Goal: Task Accomplishment & Management: Use online tool/utility

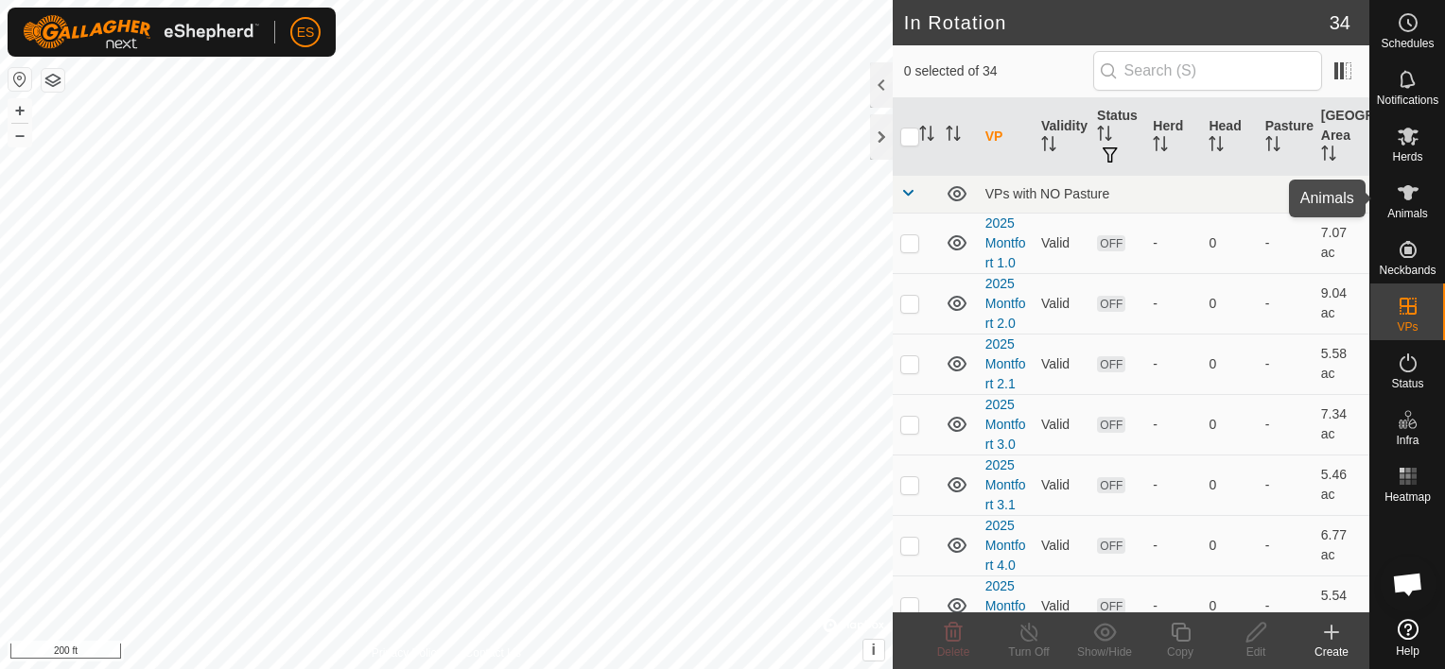
click at [1407, 195] on icon at bounding box center [1407, 192] width 21 height 15
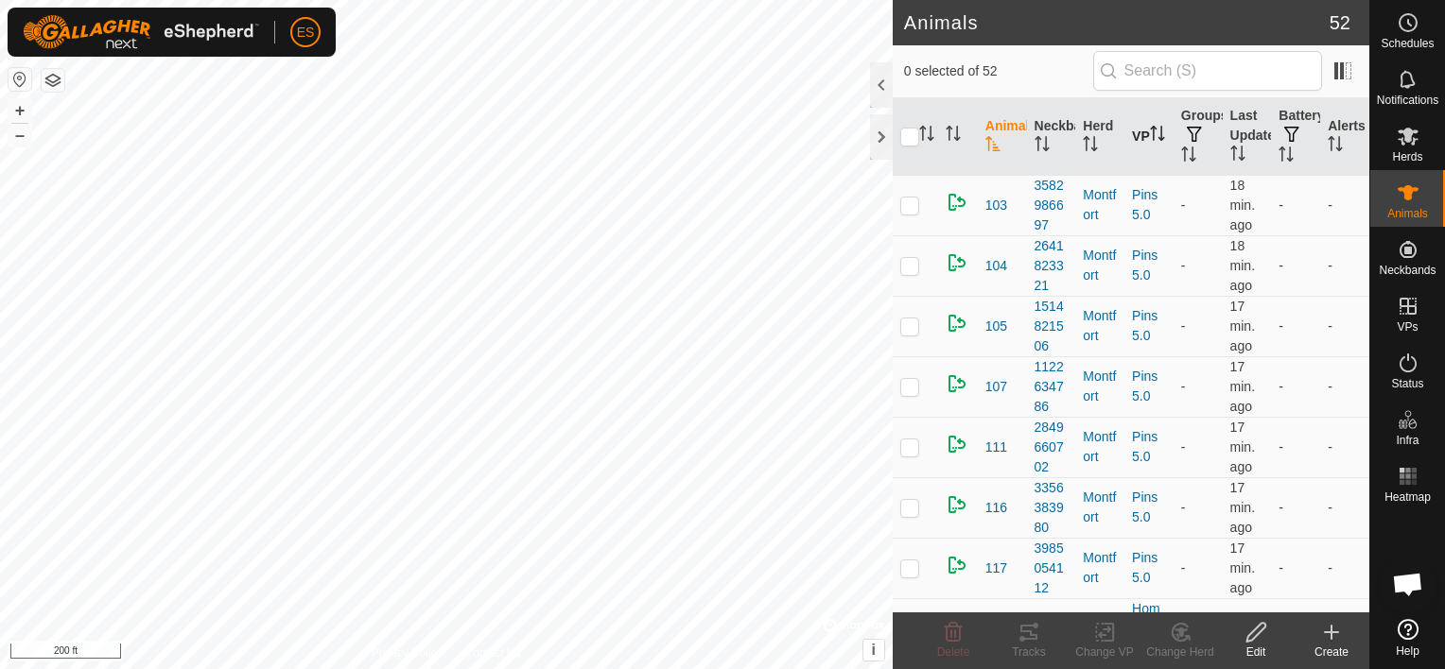
click at [1150, 136] on icon "Activate to sort" at bounding box center [1157, 133] width 15 height 15
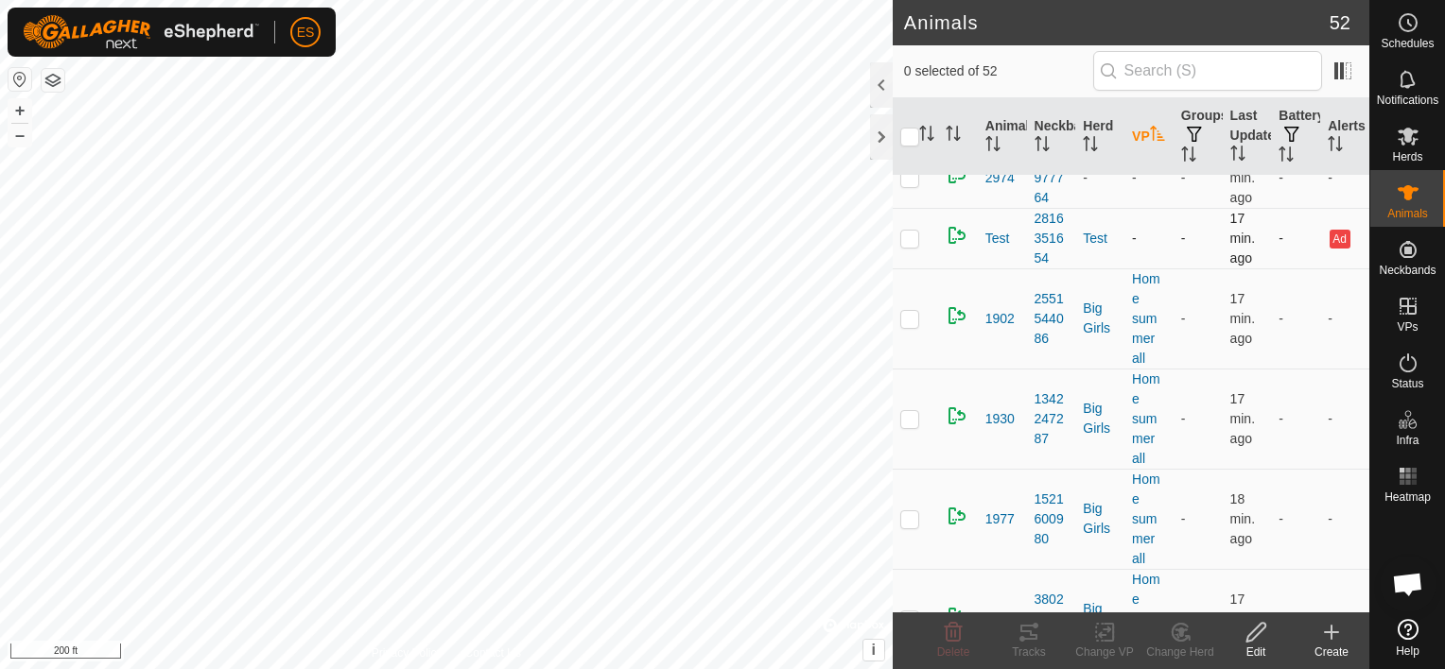
scroll to position [117, 0]
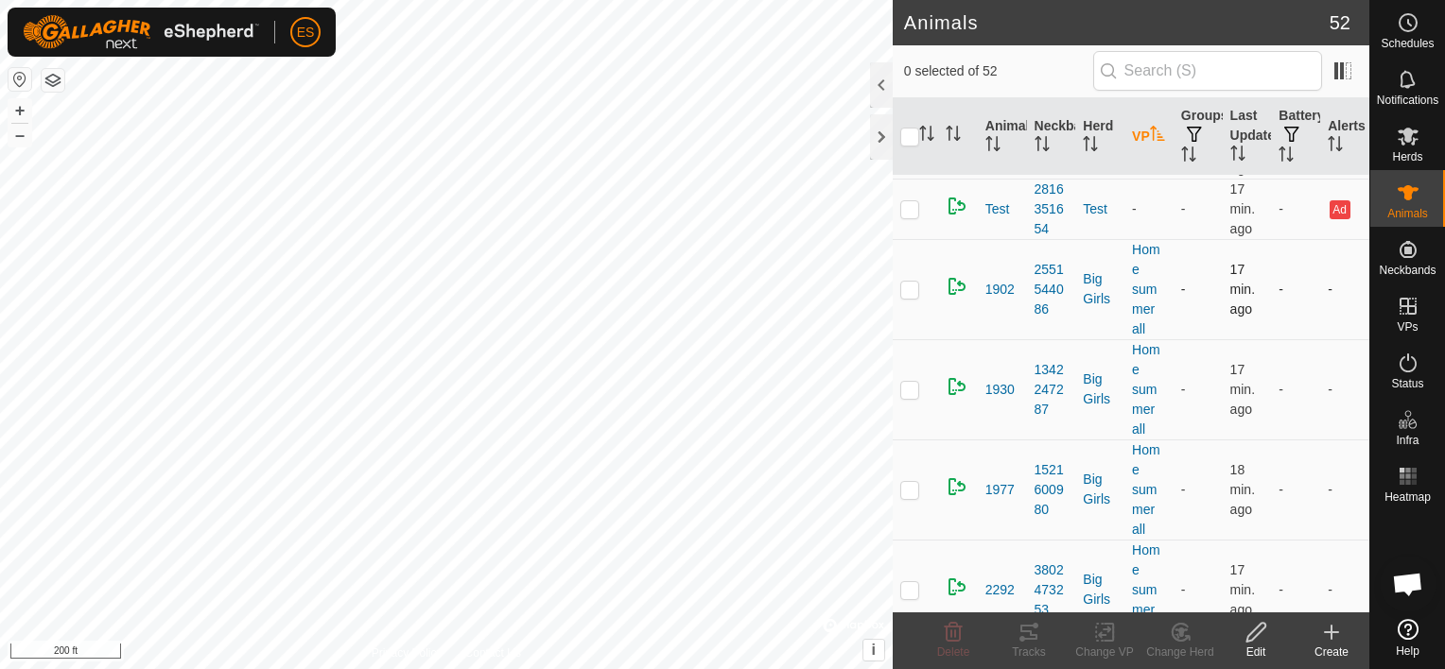
click at [904, 286] on p-checkbox at bounding box center [909, 289] width 19 height 15
checkbox input "true"
drag, startPoint x: 914, startPoint y: 383, endPoint x: 912, endPoint y: 425, distance: 41.6
click at [914, 385] on p-checkbox at bounding box center [909, 389] width 19 height 15
checkbox input "true"
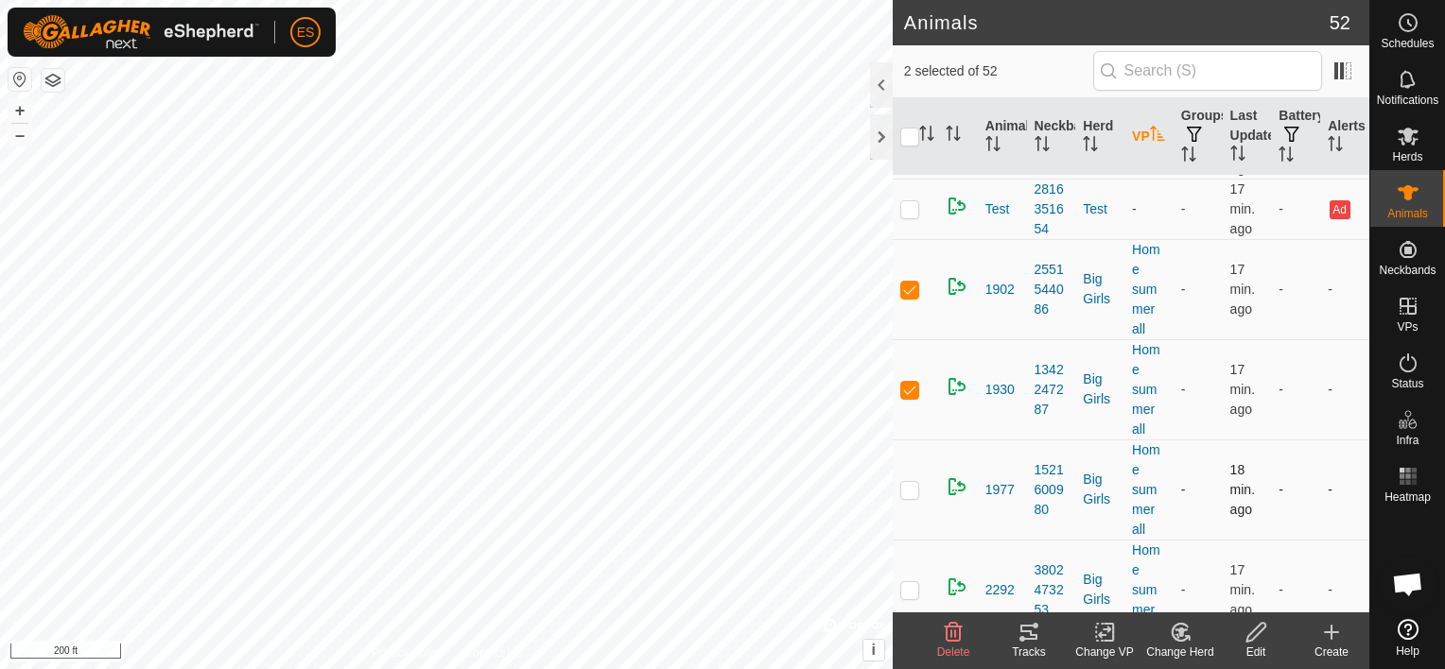
click at [903, 492] on p-checkbox at bounding box center [909, 489] width 19 height 15
checkbox input "true"
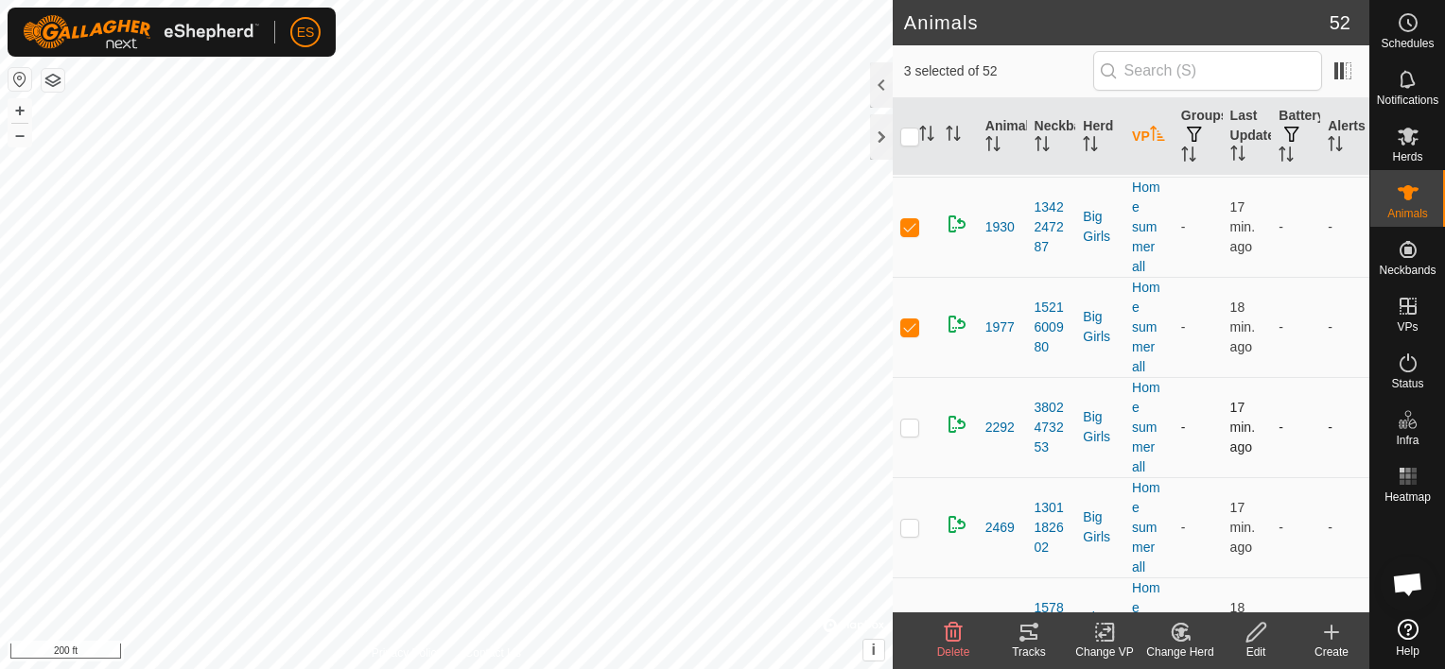
scroll to position [284, 0]
click at [912, 424] on p-checkbox at bounding box center [909, 423] width 19 height 15
checkbox input "true"
click at [907, 518] on p-checkbox at bounding box center [909, 523] width 19 height 15
checkbox input "true"
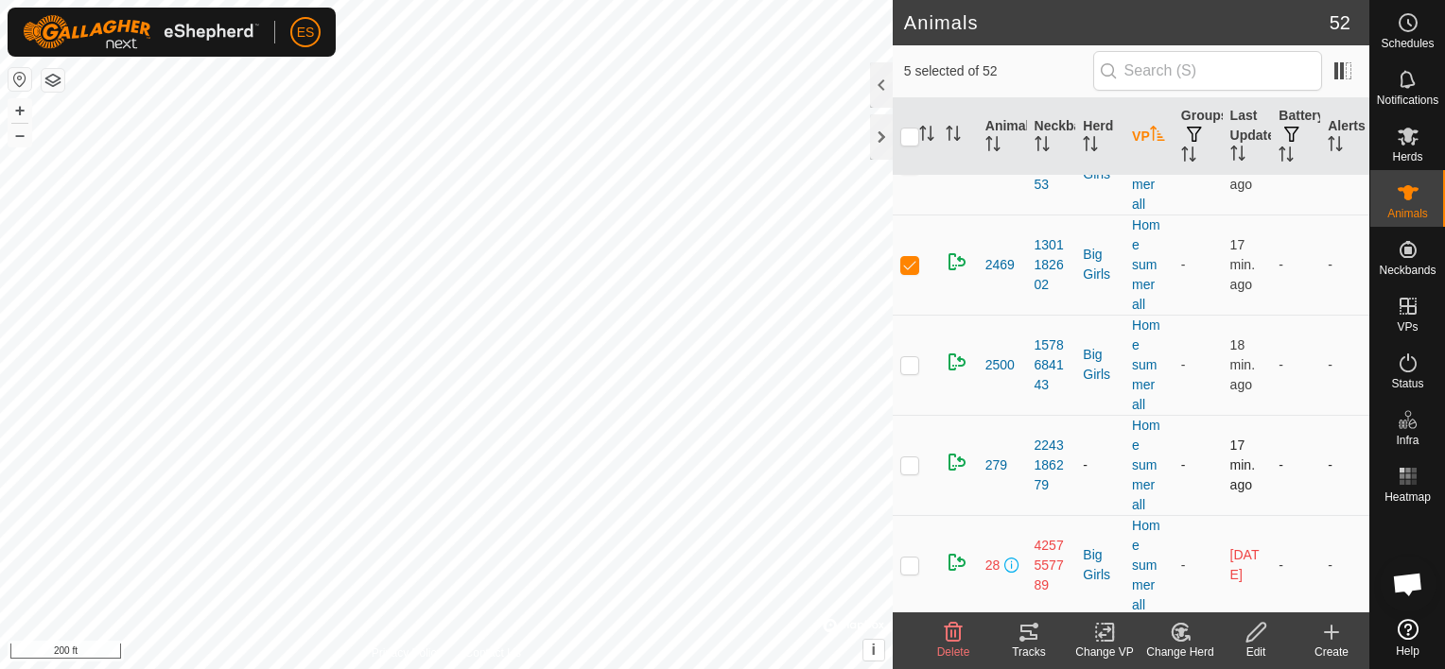
scroll to position [544, 0]
click at [918, 356] on p-checkbox at bounding box center [909, 363] width 19 height 15
checkbox input "true"
click at [908, 485] on td at bounding box center [915, 464] width 45 height 100
checkbox input "true"
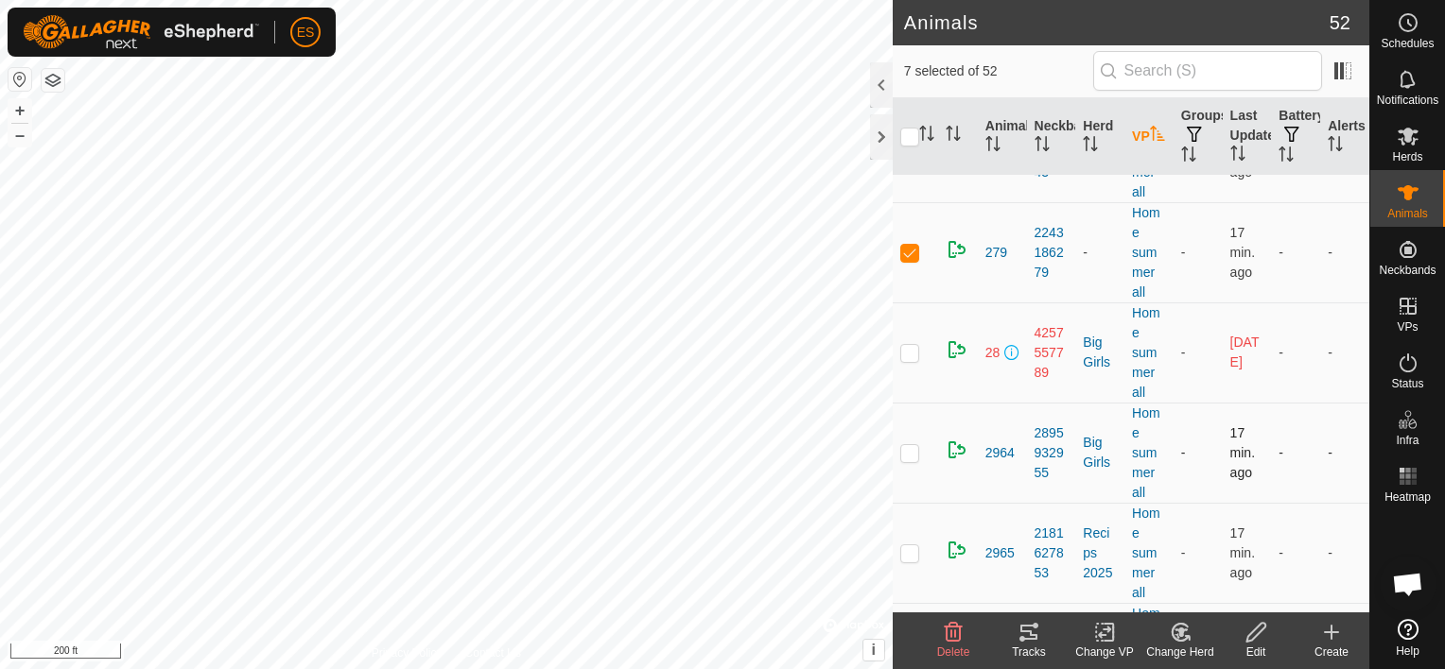
scroll to position [756, 0]
click at [911, 348] on p-checkbox at bounding box center [909, 351] width 19 height 15
checkbox input "true"
click at [913, 449] on p-checkbox at bounding box center [909, 451] width 19 height 15
checkbox input "true"
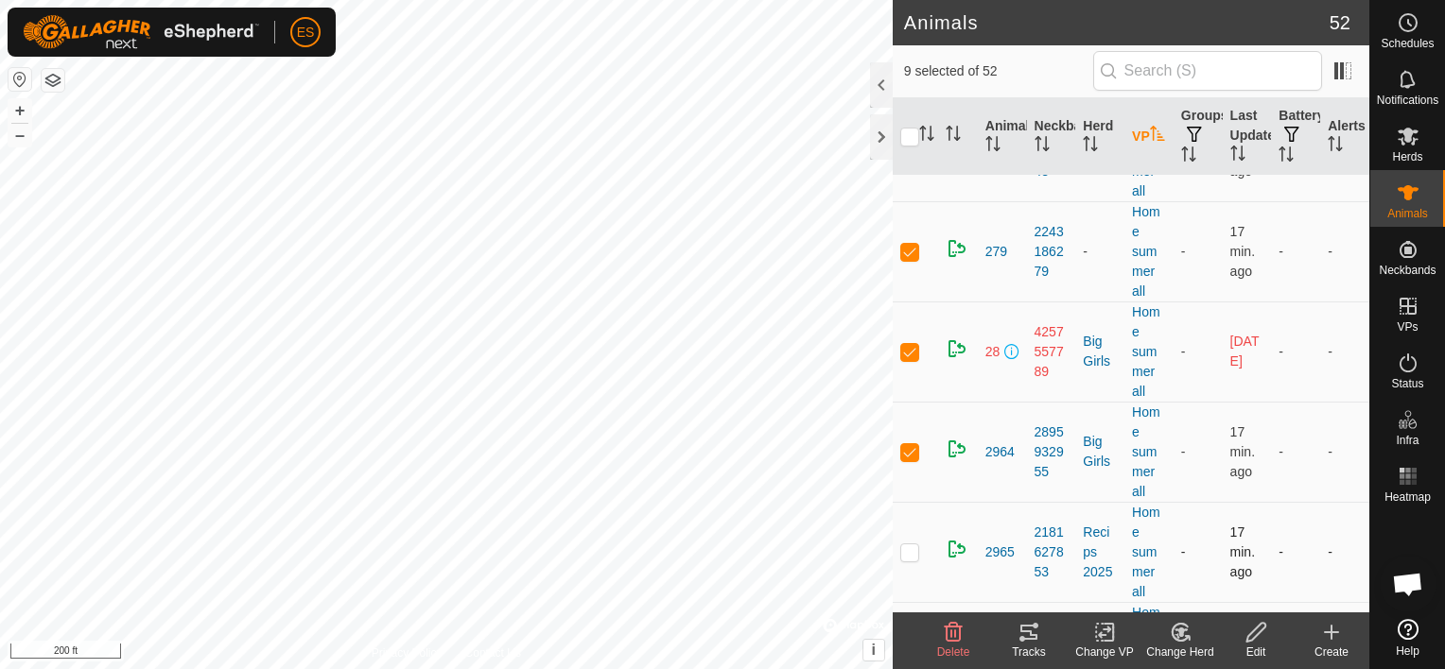
click at [917, 545] on p-checkbox at bounding box center [909, 552] width 19 height 15
checkbox input "true"
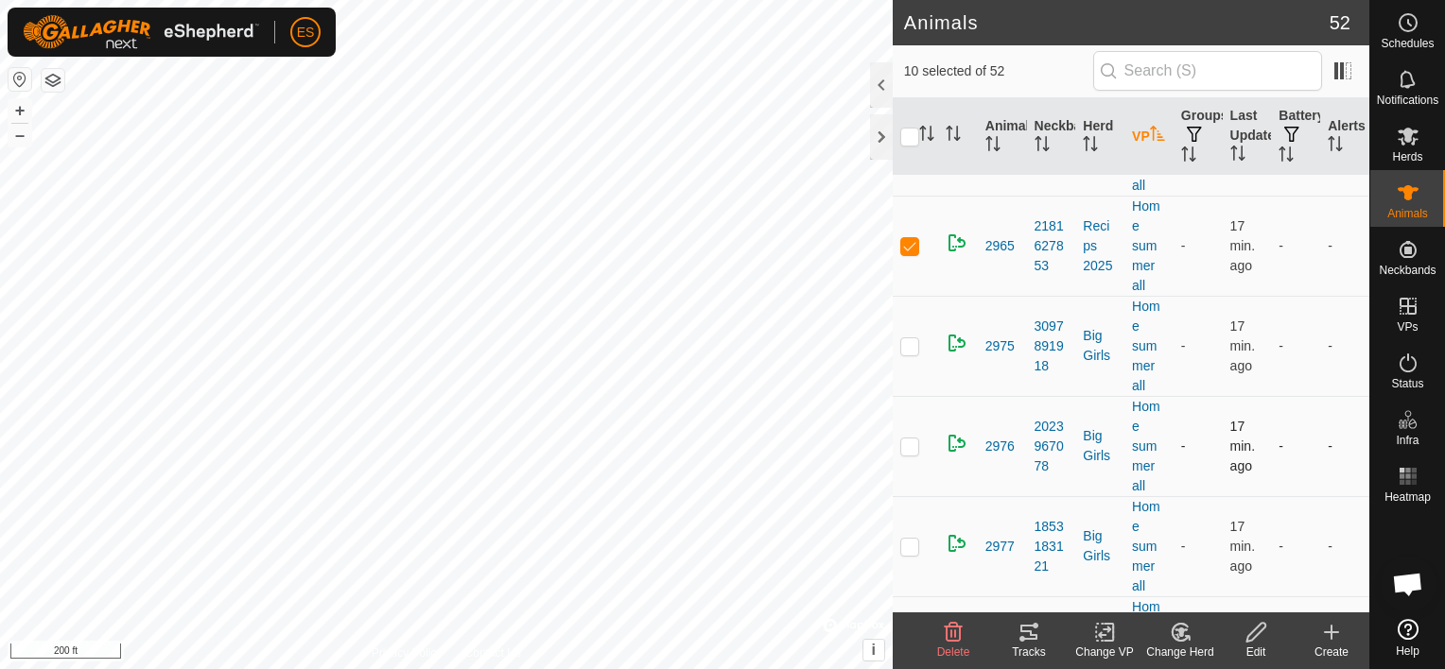
scroll to position [1063, 0]
click at [901, 342] on p-checkbox at bounding box center [909, 345] width 19 height 15
checkbox input "true"
click at [908, 444] on p-checkbox at bounding box center [909, 446] width 19 height 15
checkbox input "true"
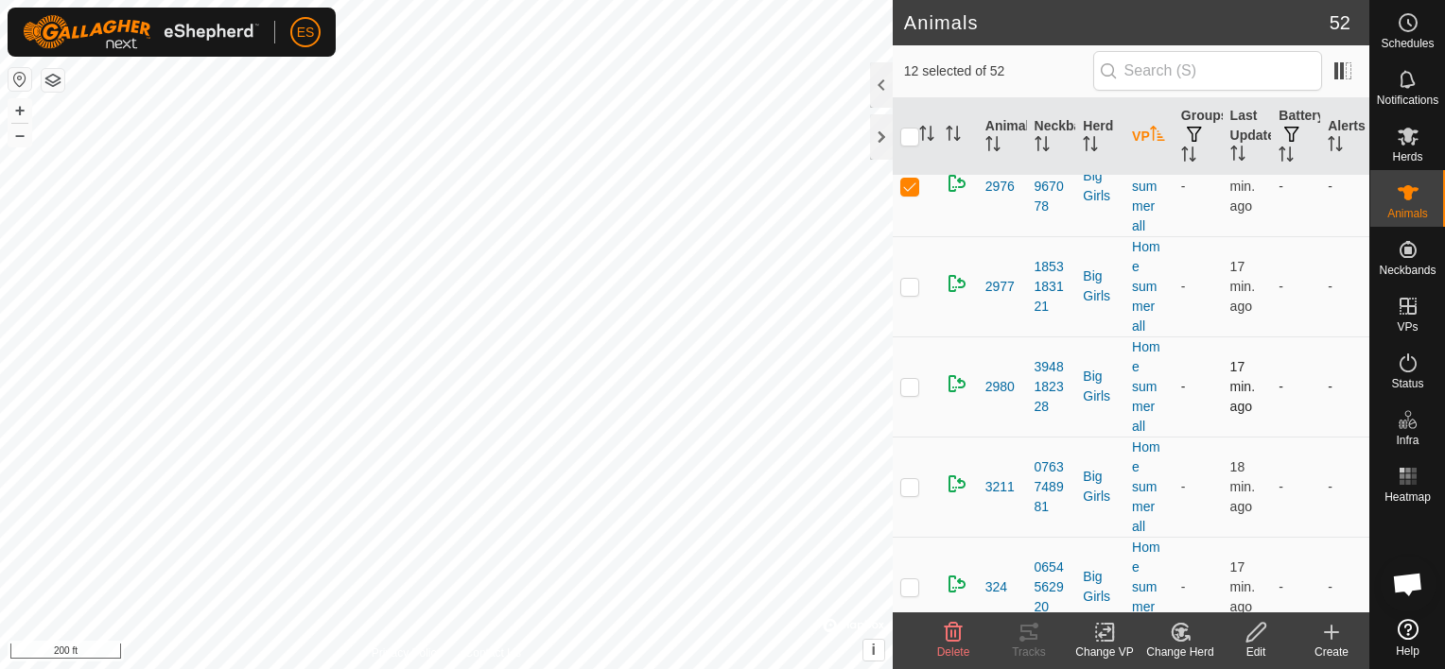
scroll to position [1324, 0]
click at [906, 286] on p-checkbox at bounding box center [909, 285] width 19 height 15
checkbox input "true"
click at [911, 380] on p-checkbox at bounding box center [909, 385] width 19 height 15
checkbox input "true"
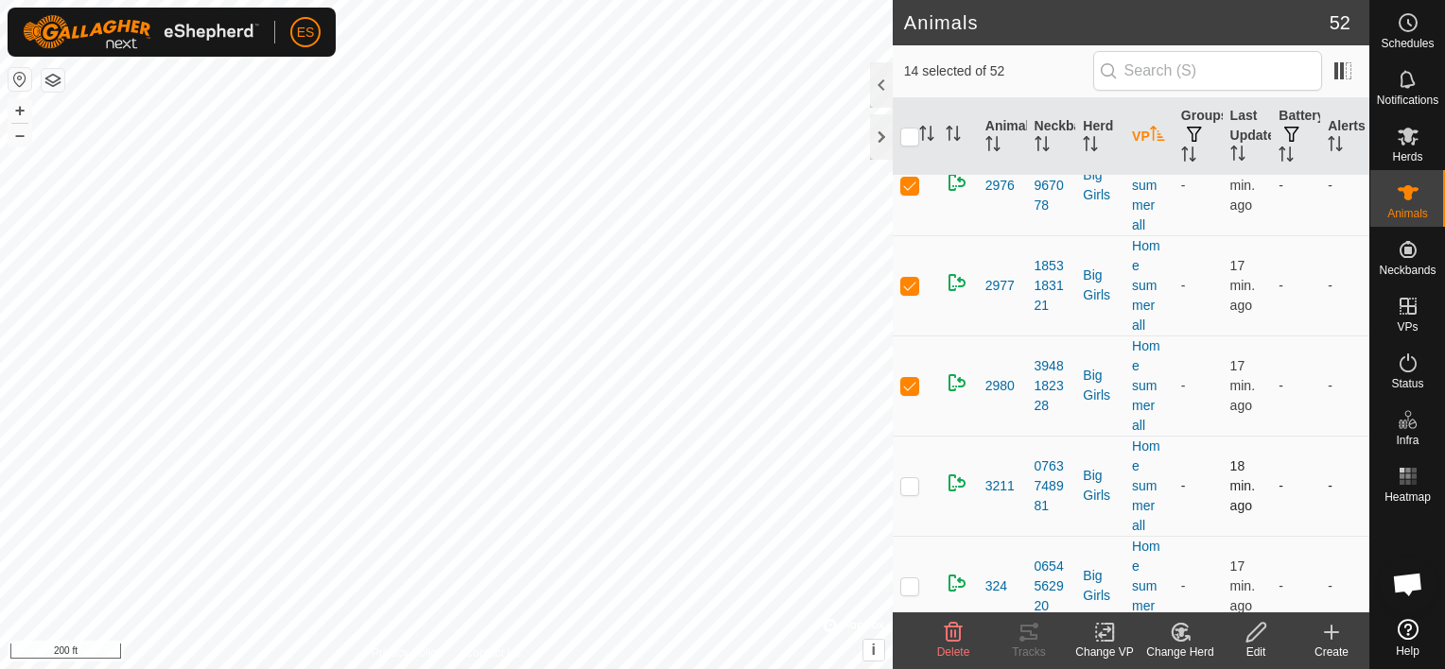
click at [904, 478] on p-checkbox at bounding box center [909, 485] width 19 height 15
checkbox input "true"
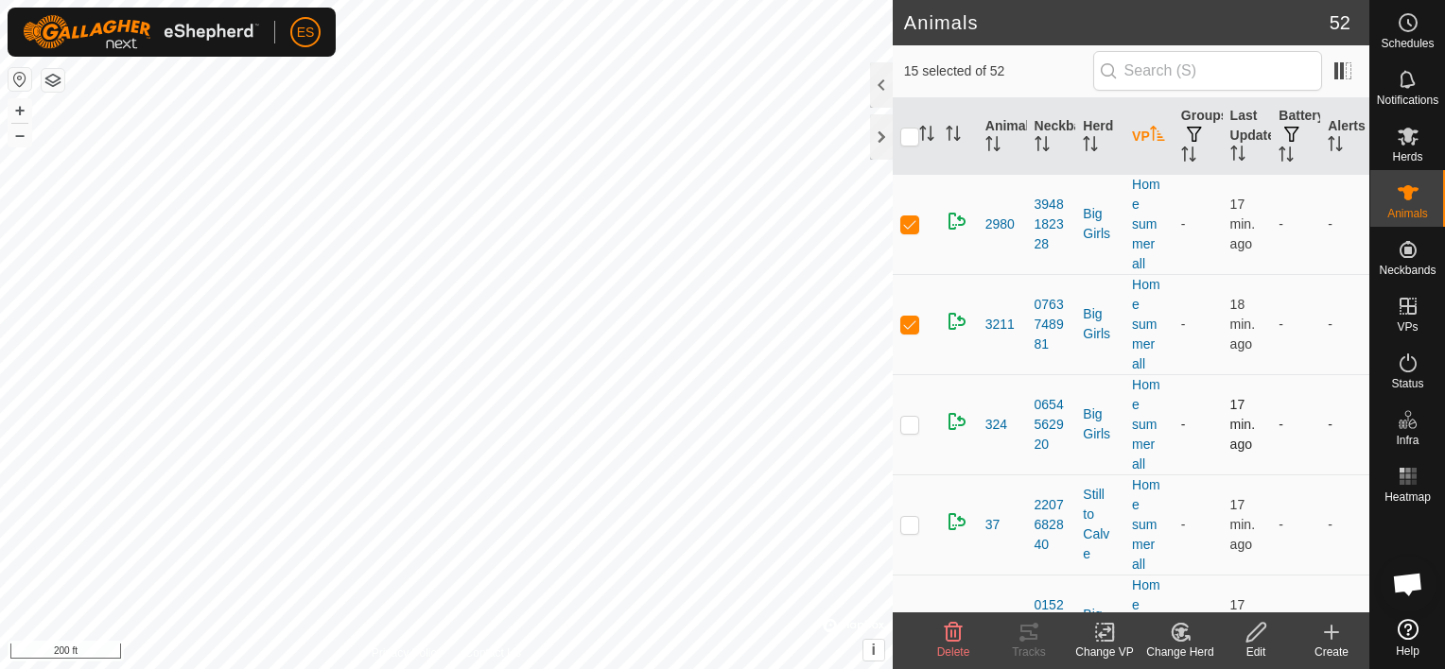
scroll to position [1489, 0]
click at [906, 413] on p-checkbox at bounding box center [909, 420] width 19 height 15
checkbox input "true"
click at [908, 513] on p-checkbox at bounding box center [909, 520] width 19 height 15
checkbox input "true"
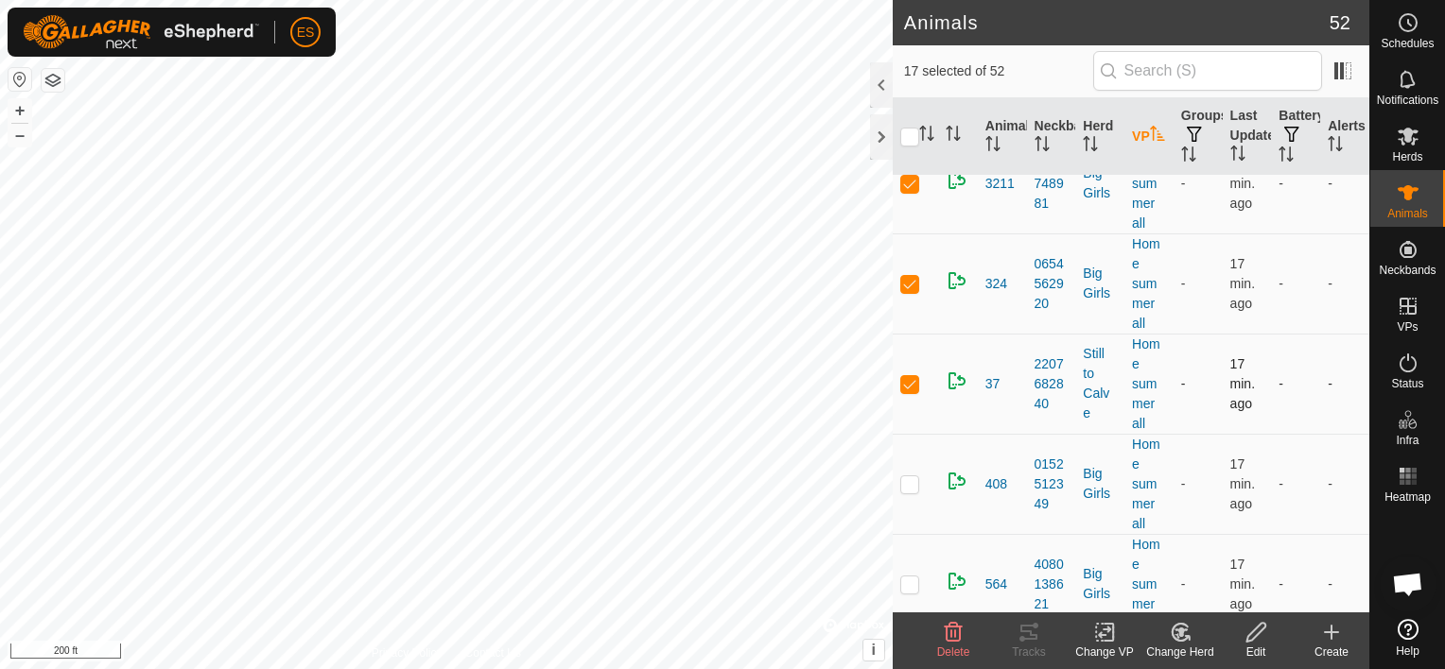
scroll to position [1678, 0]
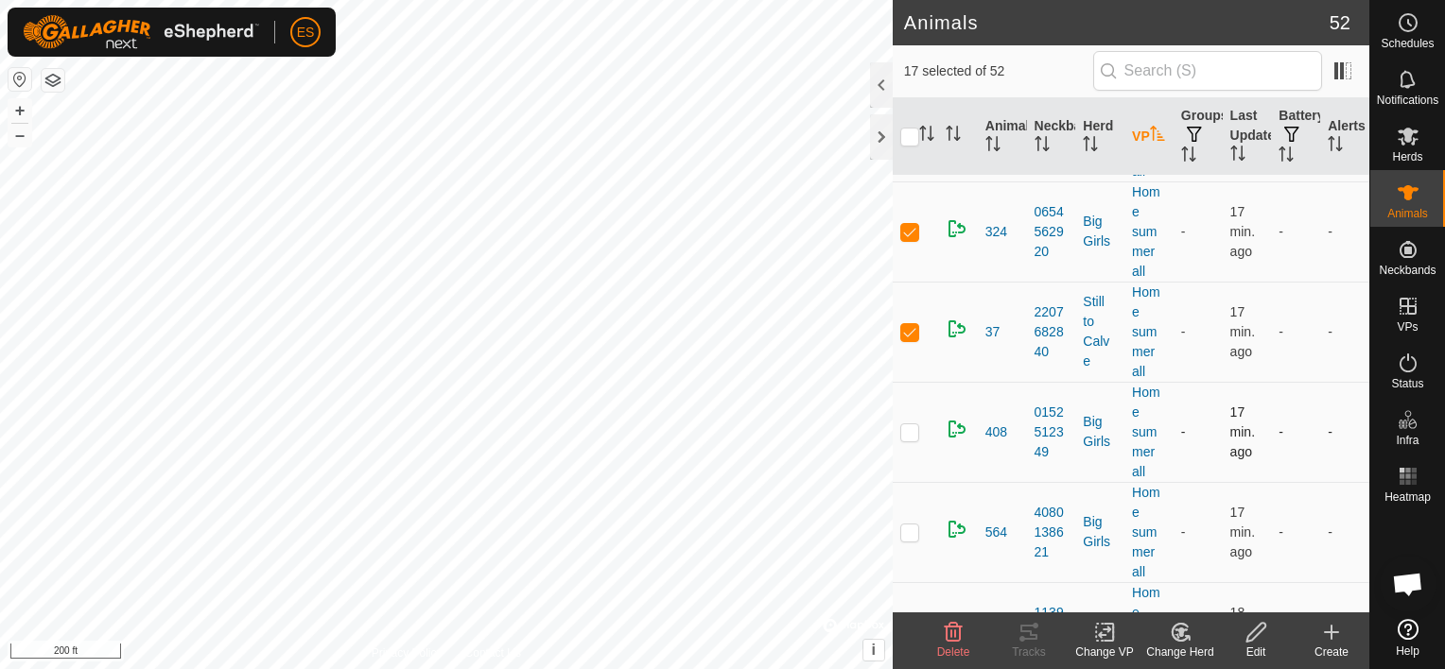
click at [903, 431] on p-checkbox at bounding box center [909, 432] width 19 height 15
checkbox input "true"
click at [906, 531] on p-checkbox at bounding box center [909, 532] width 19 height 15
checkbox input "true"
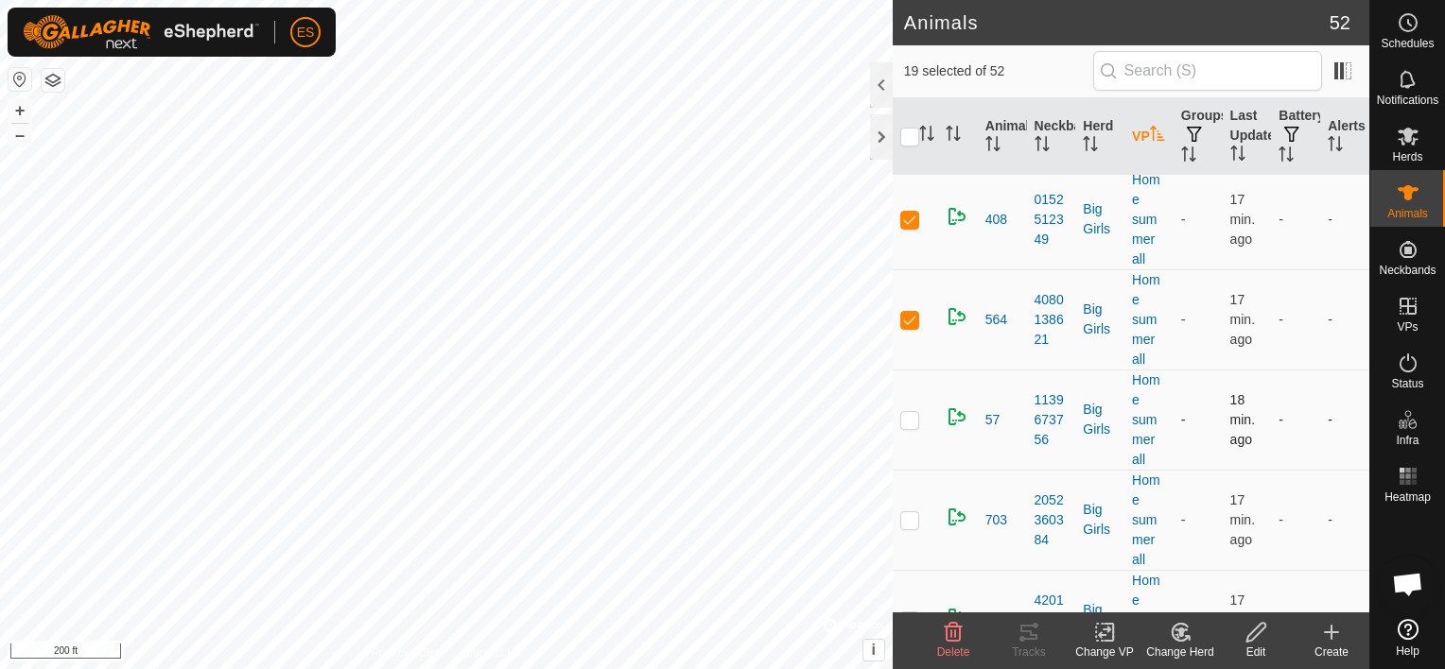
click at [914, 416] on p-checkbox at bounding box center [909, 419] width 19 height 15
checkbox input "true"
click at [909, 516] on p-checkbox at bounding box center [909, 519] width 19 height 15
checkbox input "true"
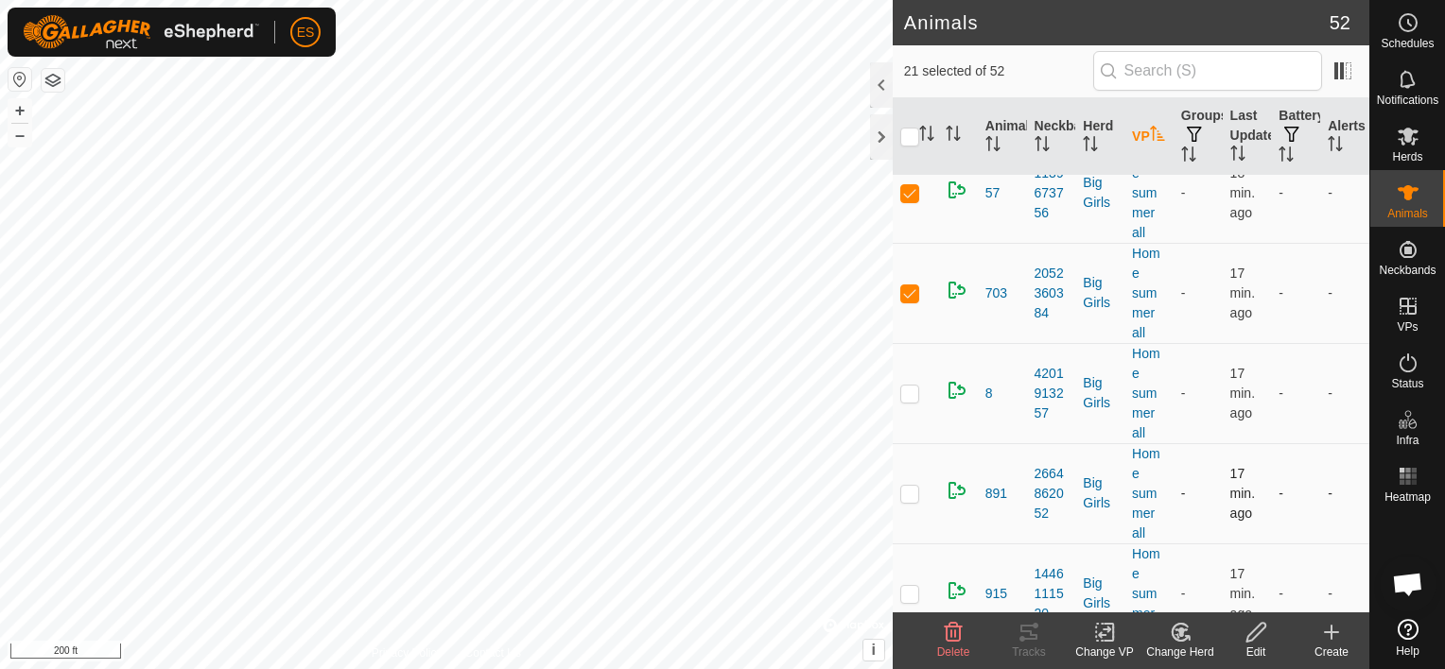
scroll to position [2127, 0]
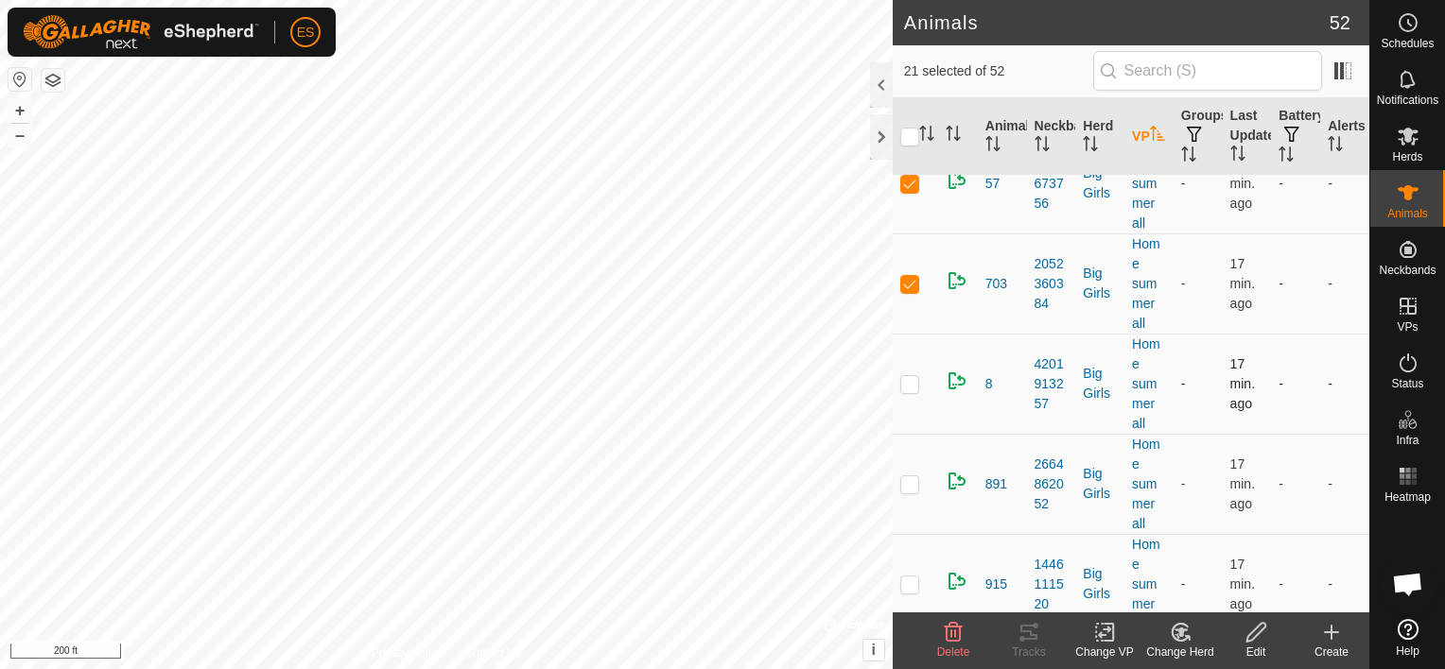
click at [911, 378] on p-checkbox at bounding box center [909, 383] width 19 height 15
checkbox input "true"
click at [908, 477] on p-checkbox at bounding box center [909, 484] width 19 height 15
checkbox input "true"
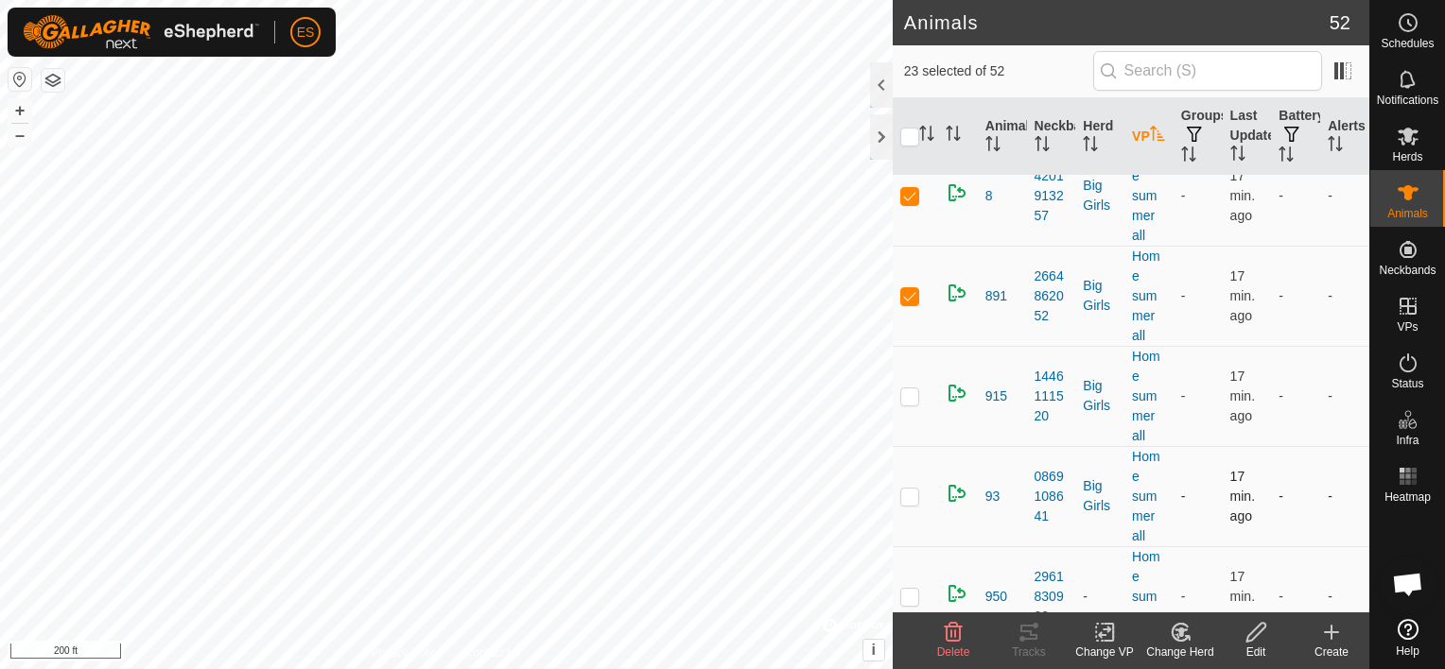
scroll to position [2317, 0]
click at [915, 393] on p-checkbox at bounding box center [909, 395] width 19 height 15
checkbox input "true"
click at [906, 492] on p-checkbox at bounding box center [909, 495] width 19 height 15
checkbox input "true"
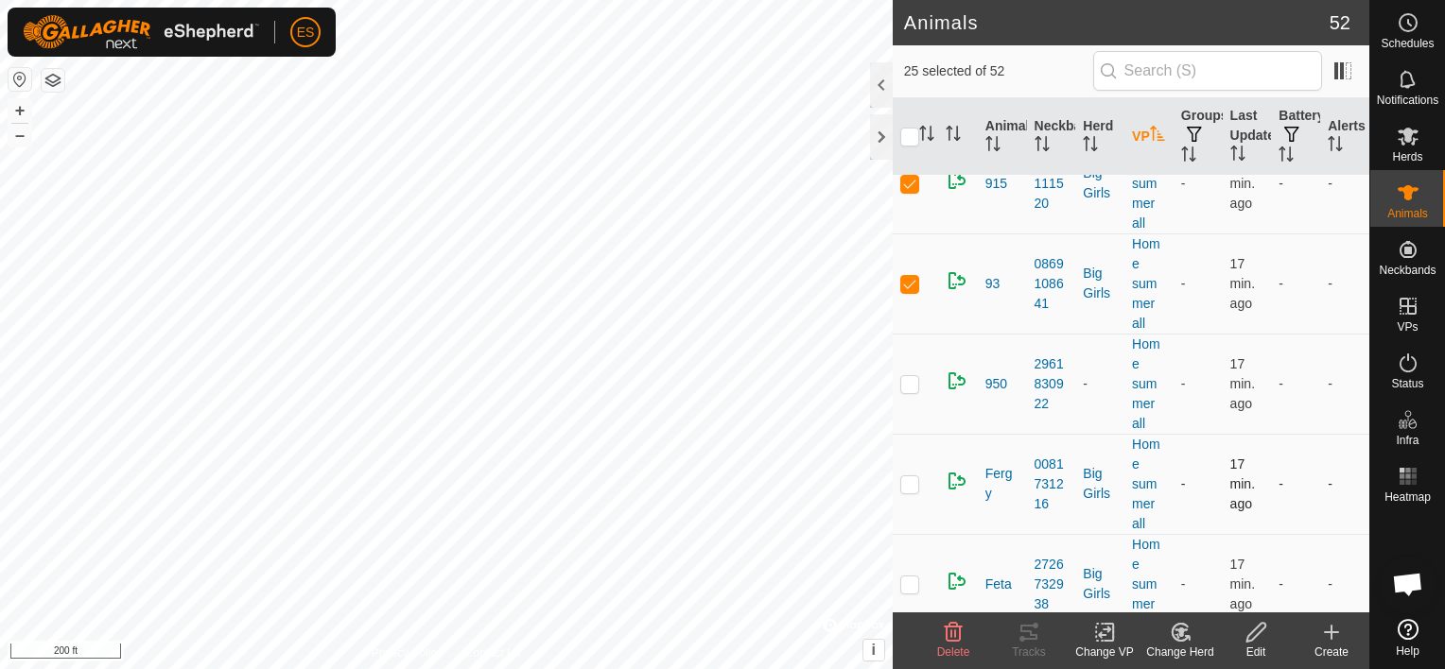
scroll to position [2529, 0]
click at [908, 375] on p-checkbox at bounding box center [909, 382] width 19 height 15
checkbox input "true"
click at [915, 477] on p-checkbox at bounding box center [909, 483] width 19 height 15
checkbox input "true"
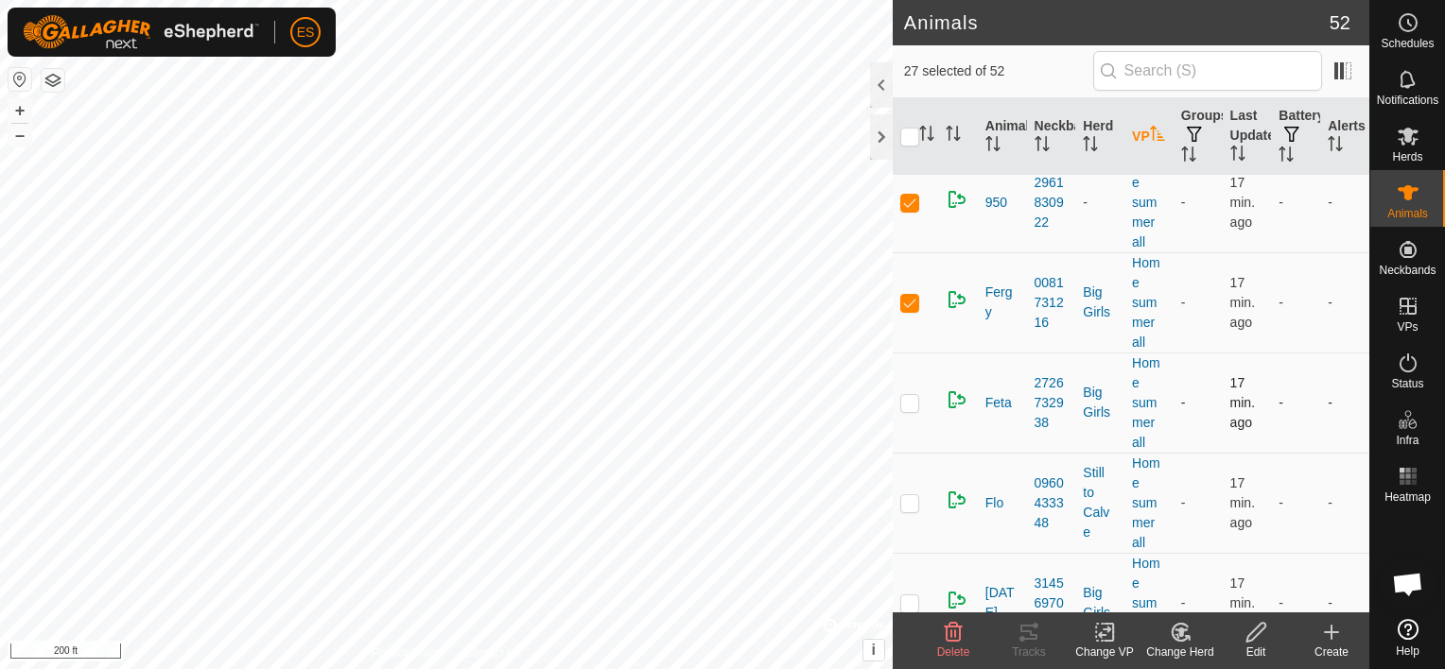
scroll to position [2718, 0]
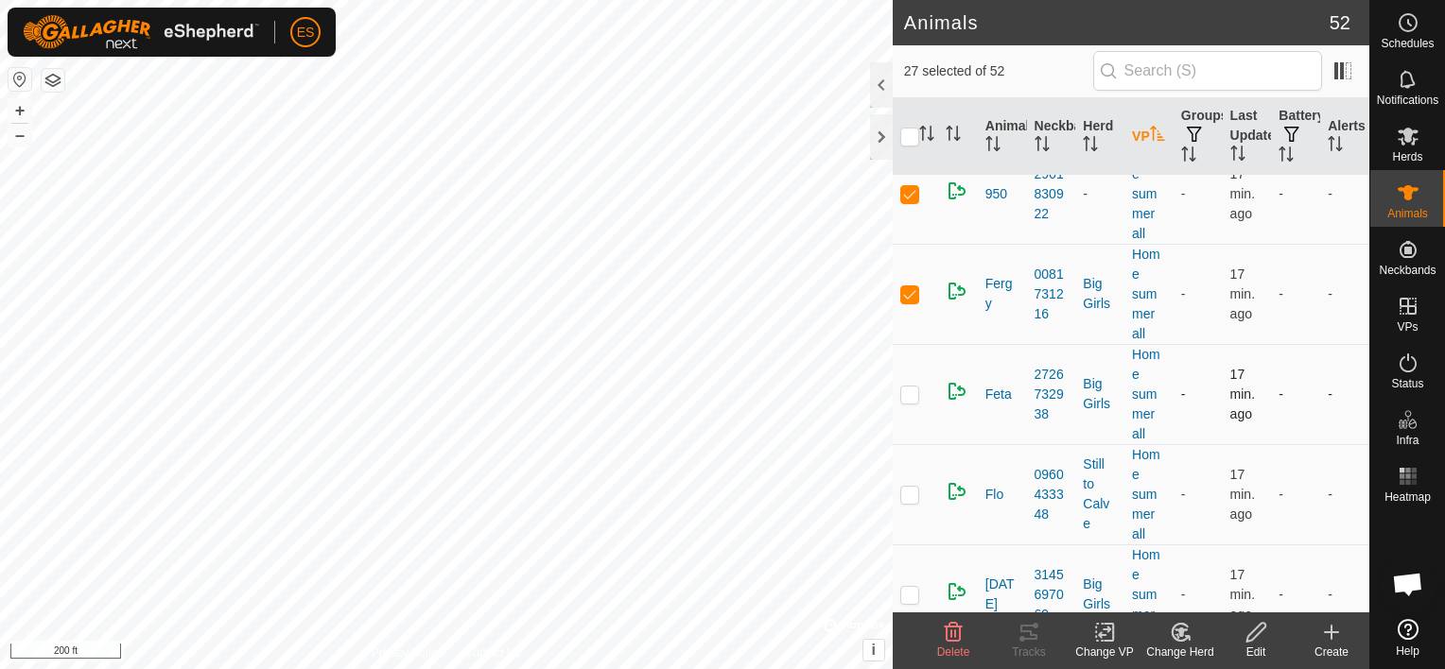
click at [910, 391] on p-checkbox at bounding box center [909, 394] width 19 height 15
checkbox input "true"
click at [908, 487] on p-checkbox at bounding box center [909, 494] width 19 height 15
checkbox input "true"
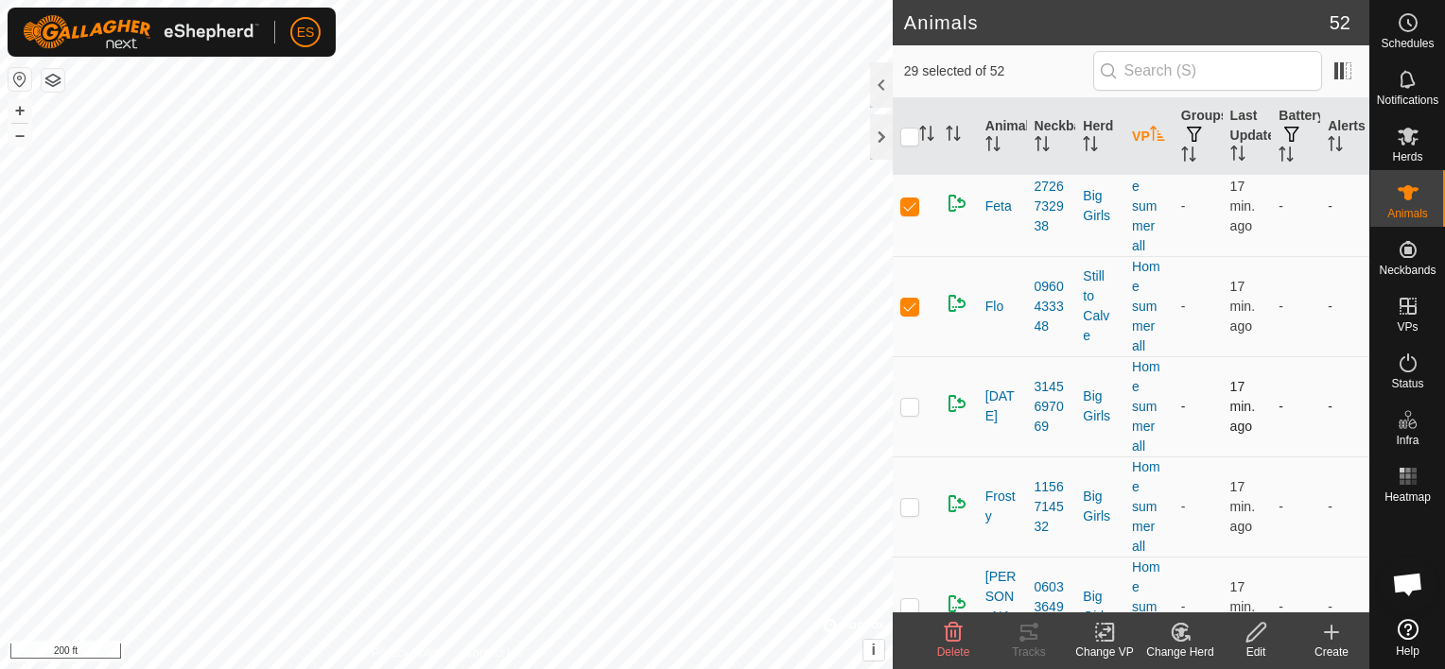
scroll to position [2907, 0]
click at [913, 398] on p-checkbox at bounding box center [909, 405] width 19 height 15
checkbox input "true"
click at [906, 498] on p-checkbox at bounding box center [909, 505] width 19 height 15
checkbox input "true"
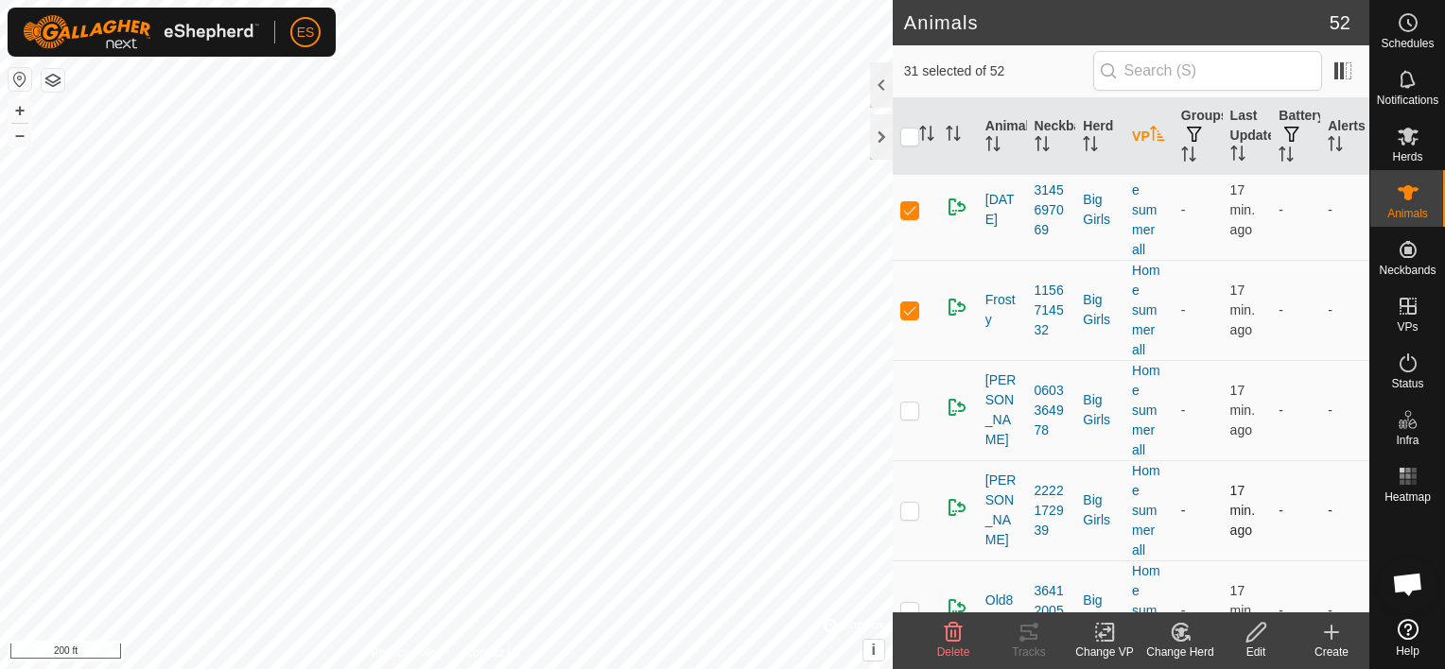
scroll to position [3120, 0]
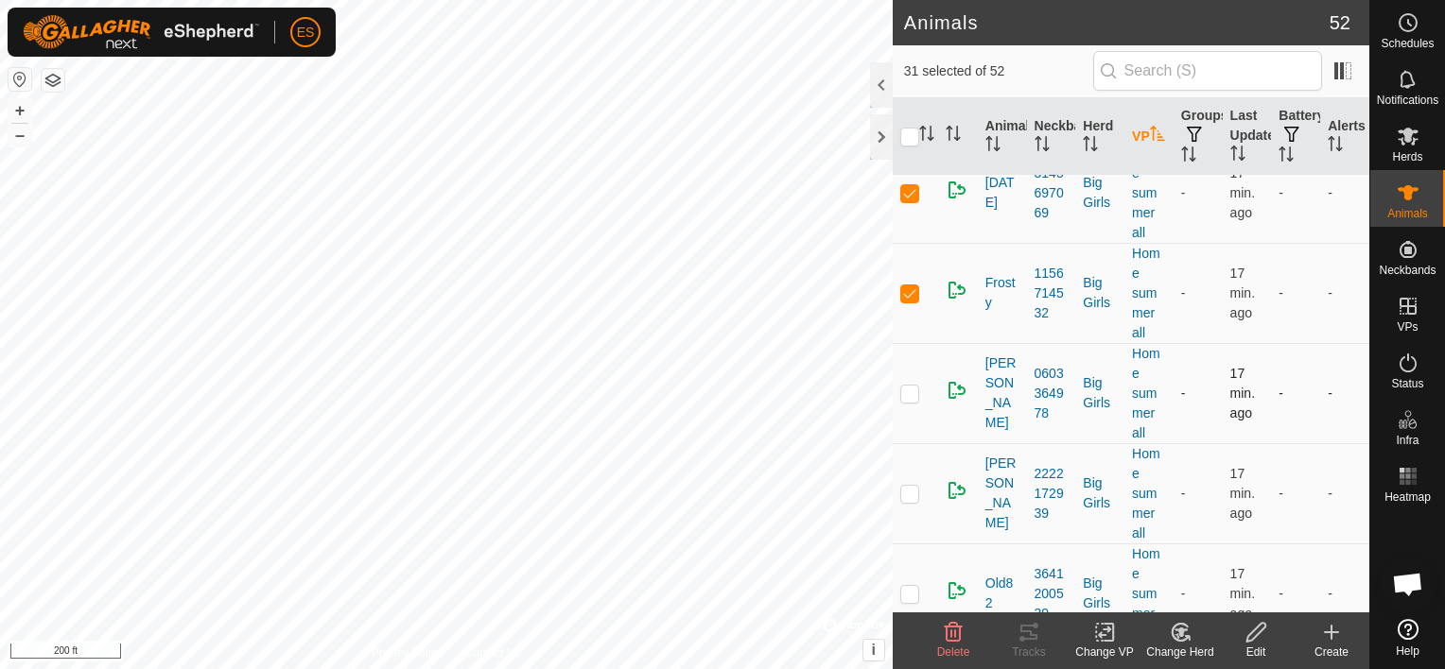
click at [917, 387] on p-checkbox at bounding box center [909, 393] width 19 height 15
checkbox input "true"
click at [912, 488] on p-checkbox at bounding box center [909, 493] width 19 height 15
checkbox input "true"
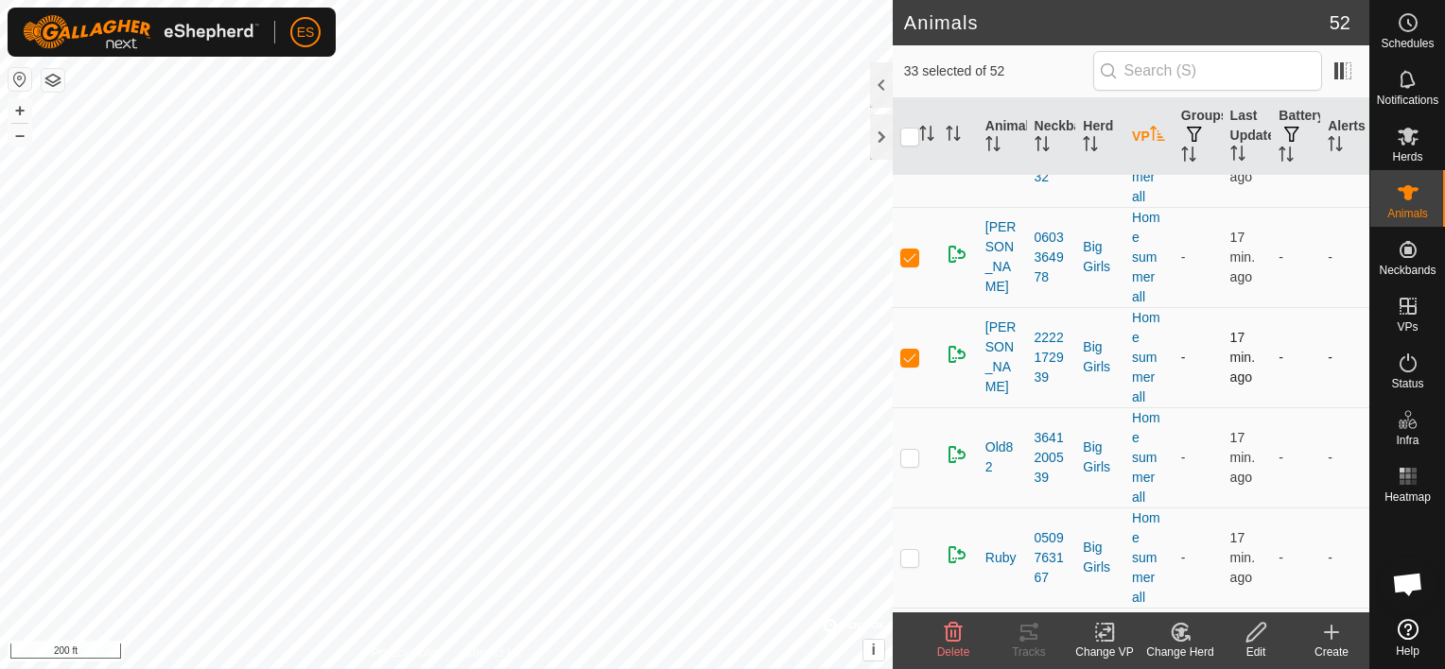
scroll to position [3332, 0]
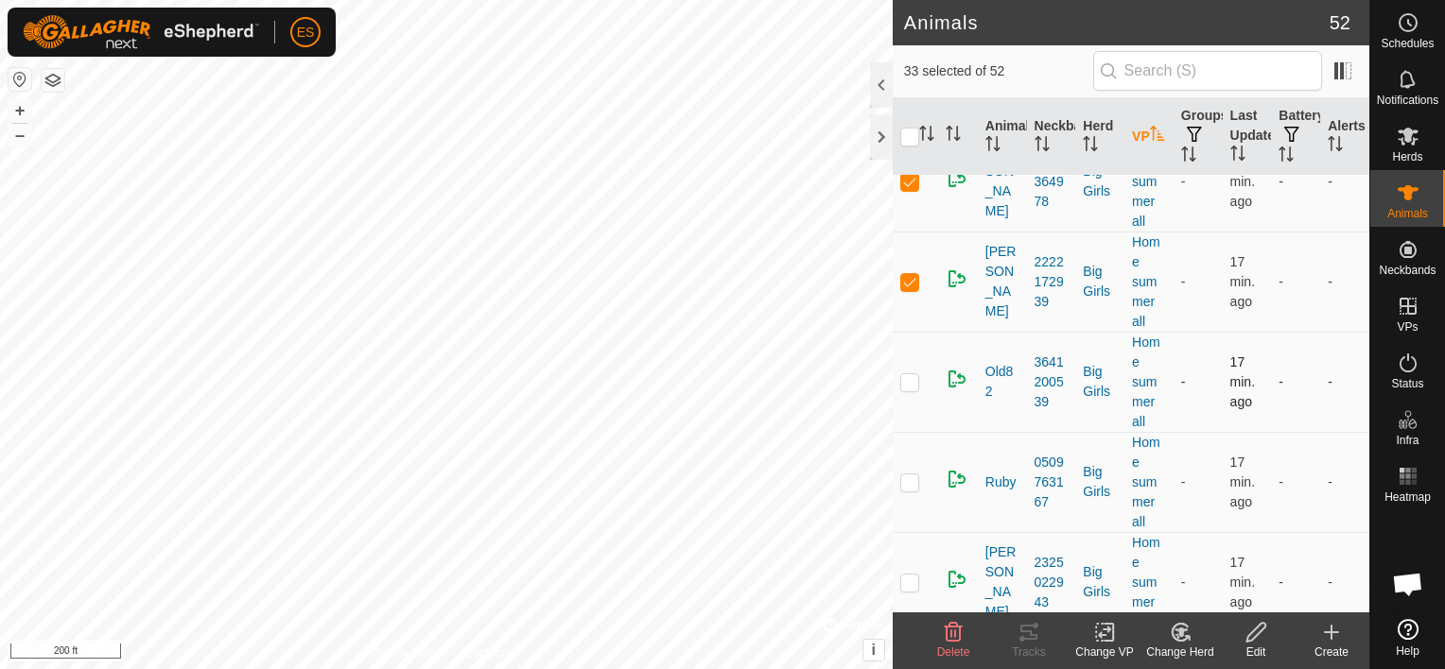
click at [911, 379] on p-checkbox at bounding box center [909, 381] width 19 height 15
checkbox input "true"
click at [910, 477] on p-checkbox at bounding box center [909, 482] width 19 height 15
checkbox input "true"
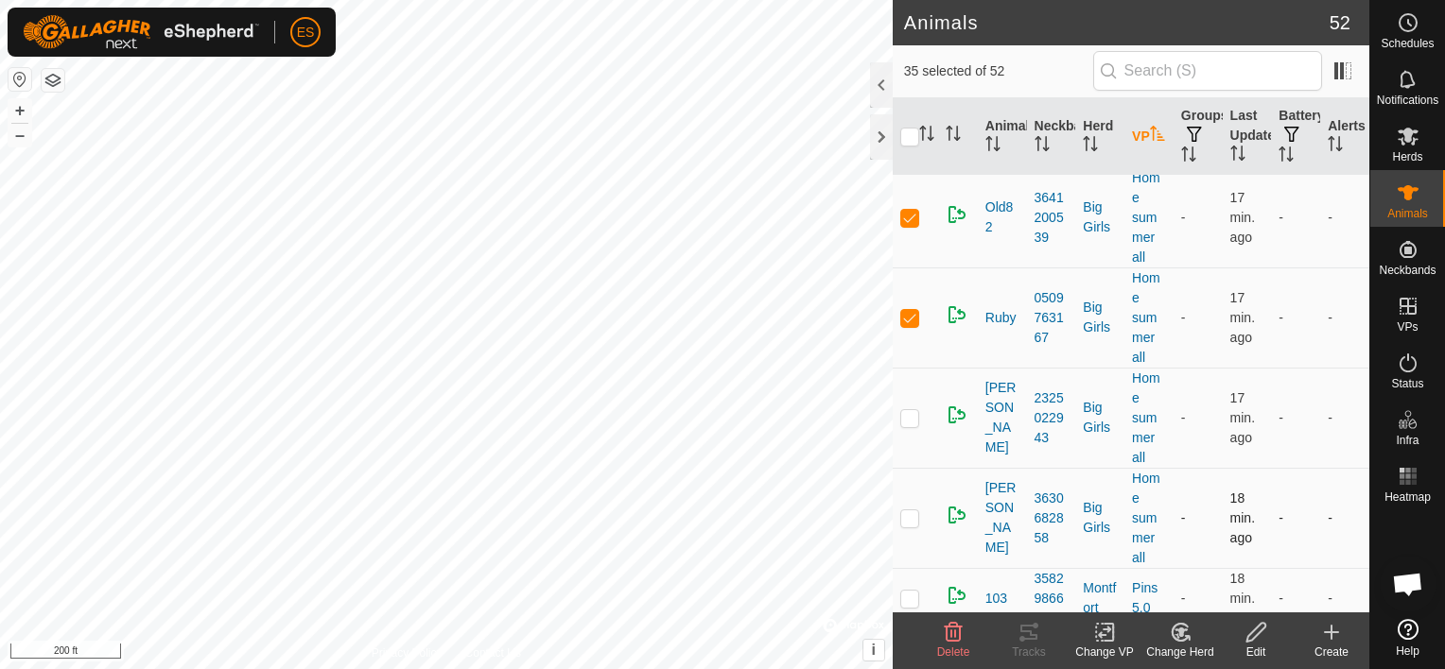
scroll to position [3498, 0]
click at [911, 411] on p-checkbox at bounding box center [909, 415] width 19 height 15
checkbox input "true"
click at [906, 510] on p-checkbox at bounding box center [909, 516] width 19 height 15
checkbox input "true"
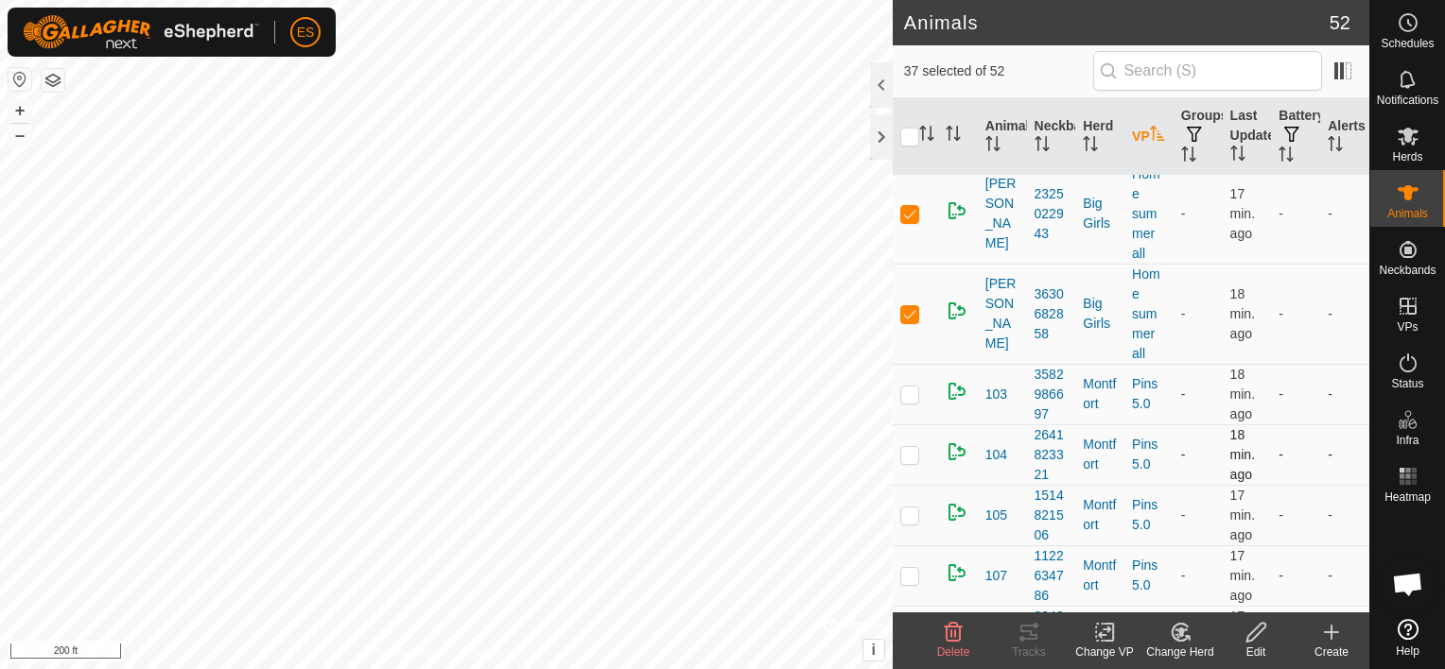
scroll to position [3710, 0]
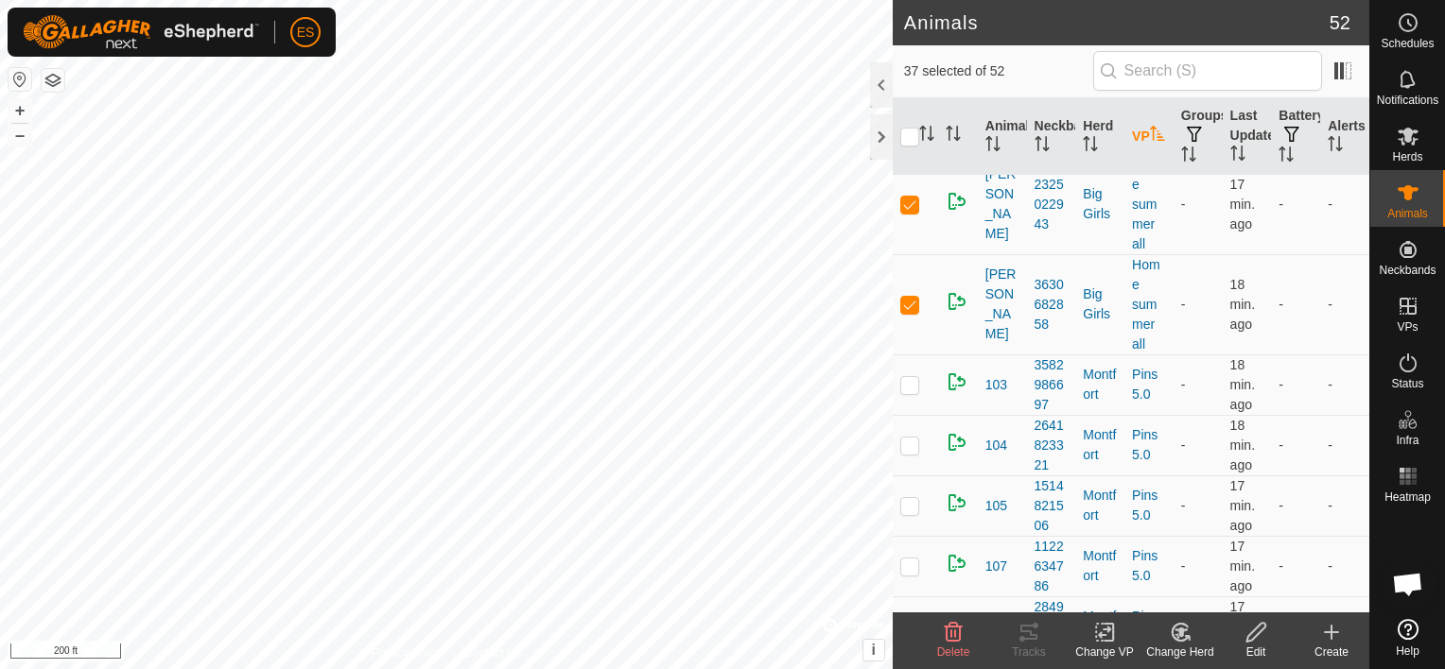
click at [1103, 644] on div "Change VP" at bounding box center [1105, 652] width 76 height 17
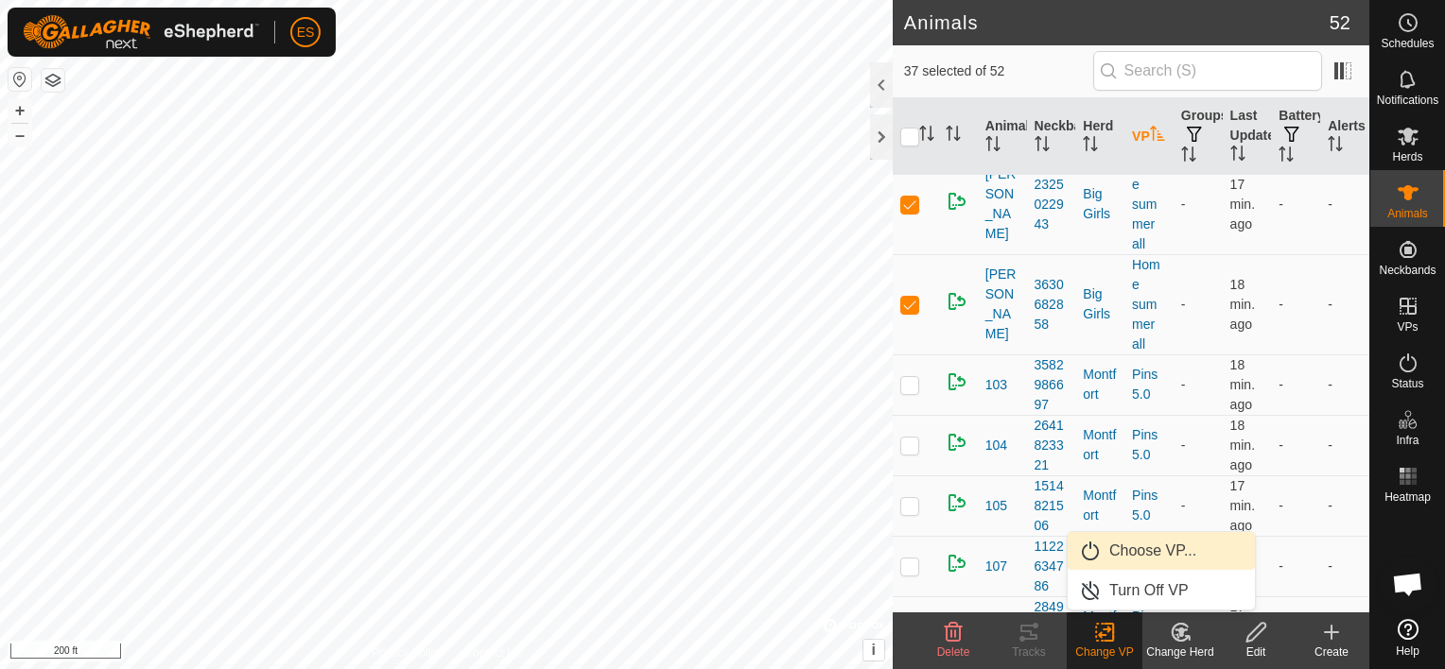
click at [1117, 558] on link "Choose VP..." at bounding box center [1160, 551] width 187 height 38
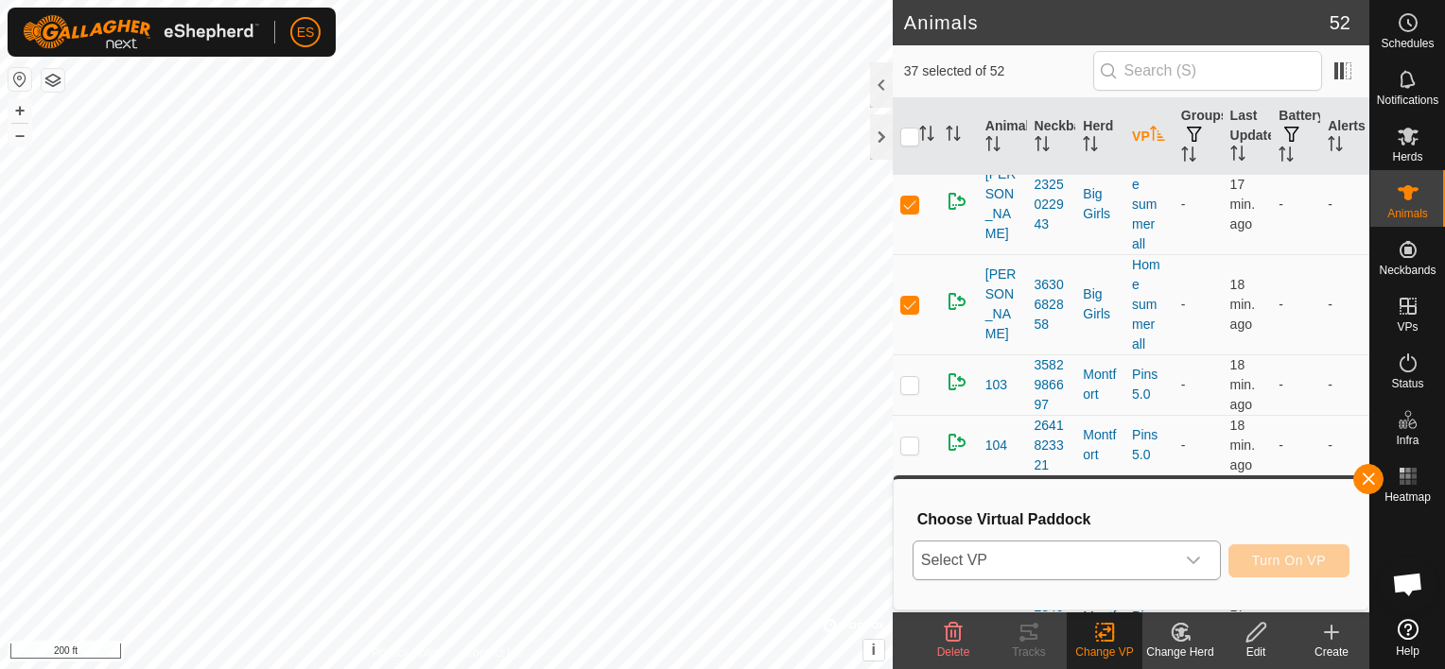
click at [1198, 557] on icon "dropdown trigger" at bounding box center [1193, 560] width 15 height 15
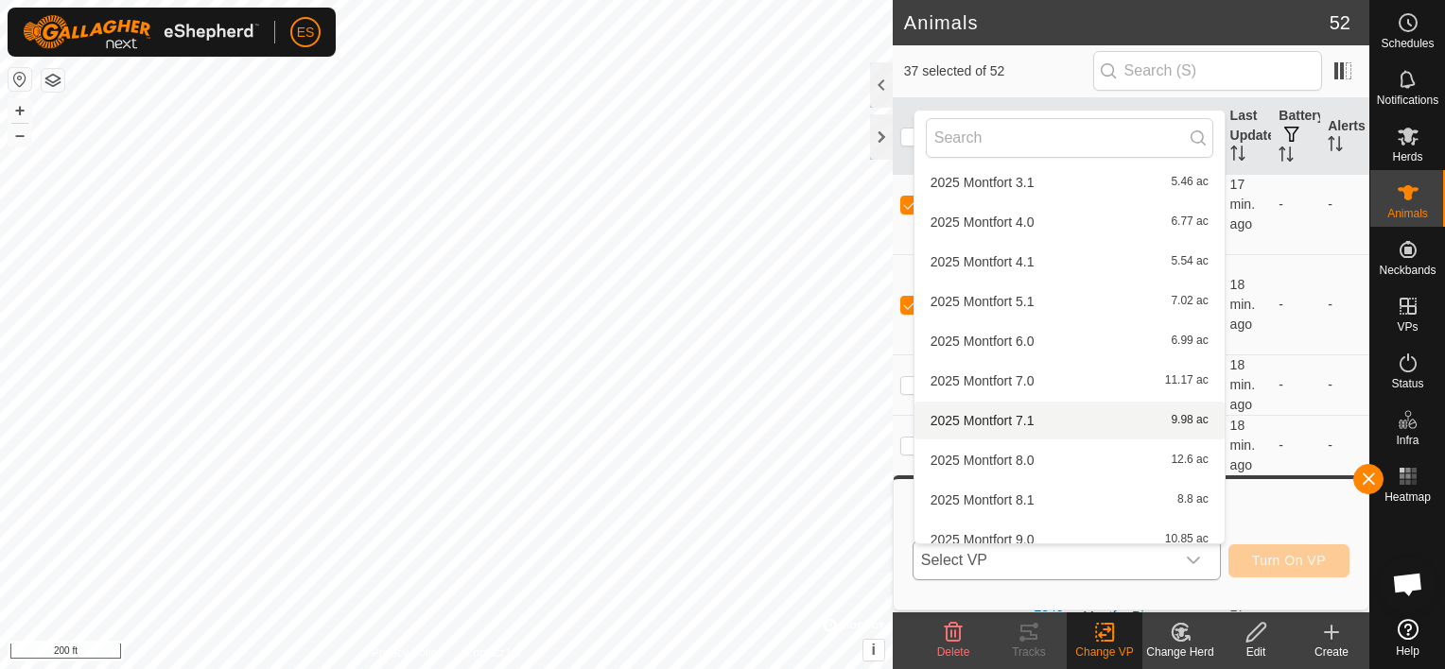
scroll to position [495, 0]
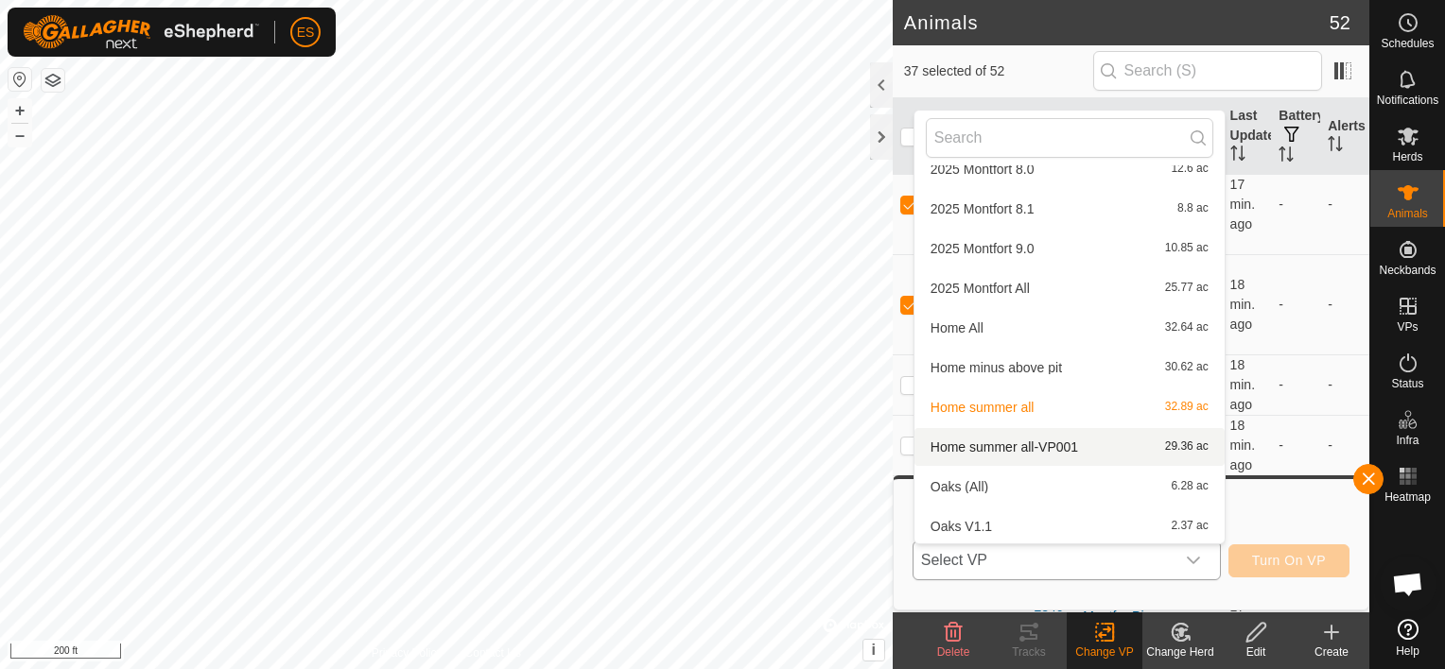
click at [1078, 450] on li "Home summer all-VP001 29.36 ac" at bounding box center [1069, 447] width 310 height 38
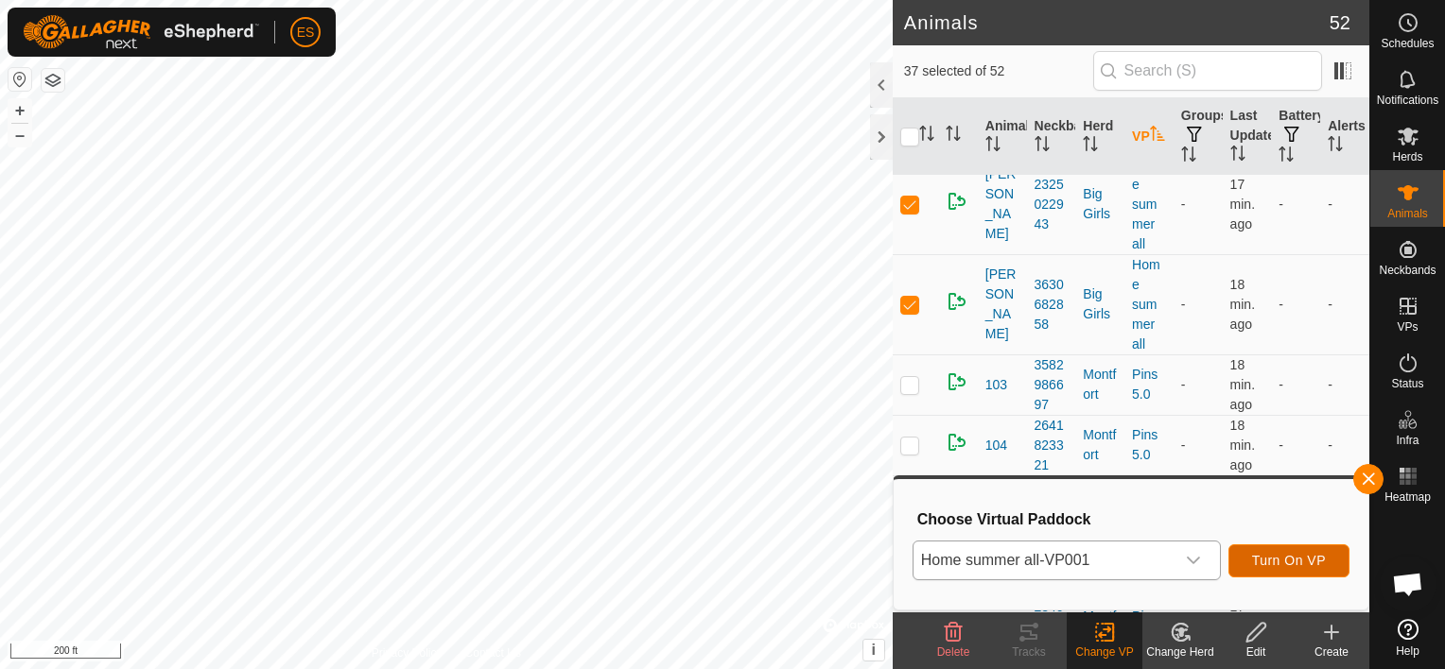
click at [1280, 567] on span "Turn On VP" at bounding box center [1289, 560] width 74 height 15
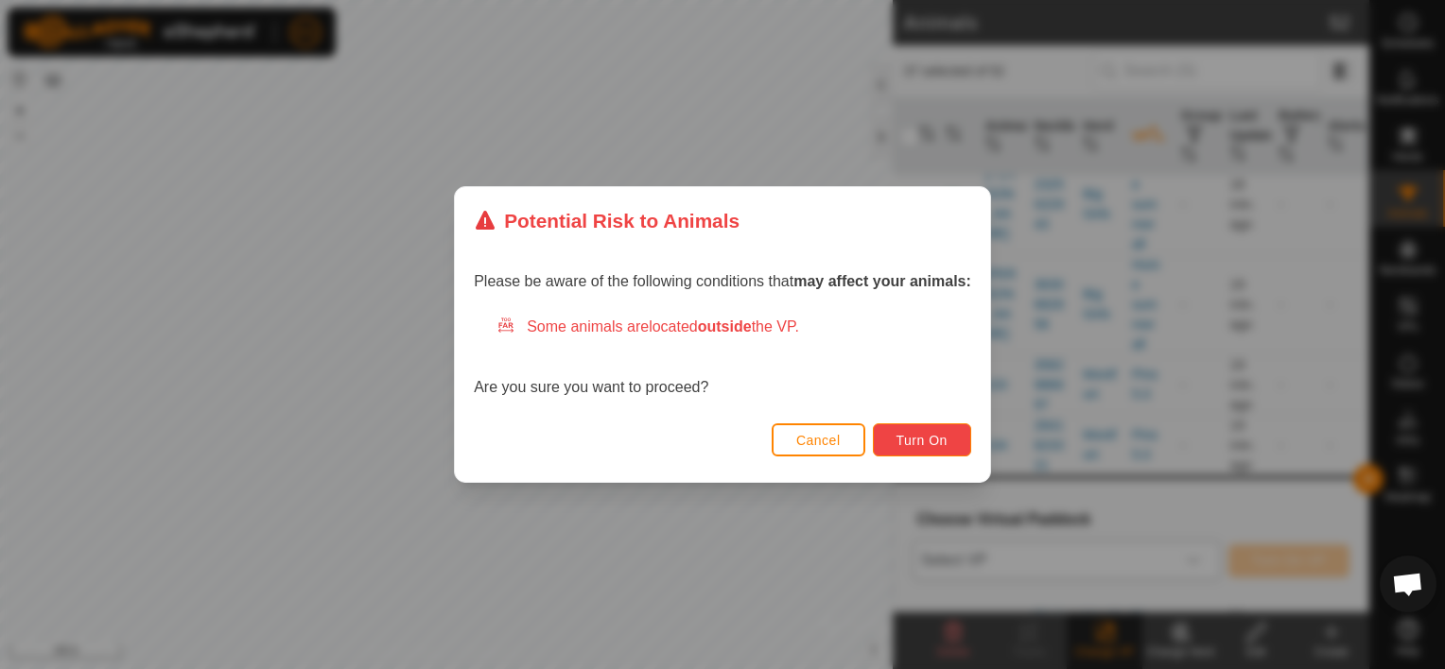
click at [928, 433] on span "Turn On" at bounding box center [921, 440] width 51 height 15
